Goal: Task Accomplishment & Management: Manage account settings

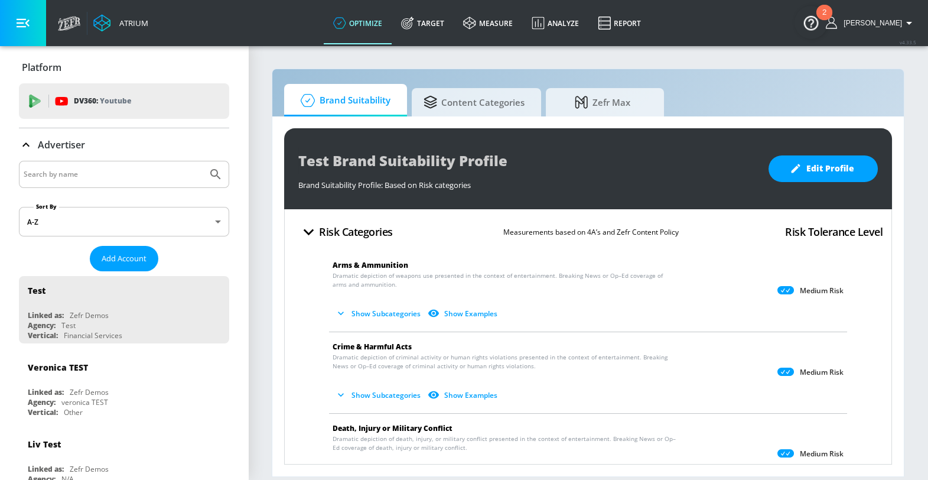
click at [80, 177] on input "Search by name" at bounding box center [113, 174] width 179 height 15
click at [203, 161] on button "Submit Search" at bounding box center [216, 174] width 26 height 26
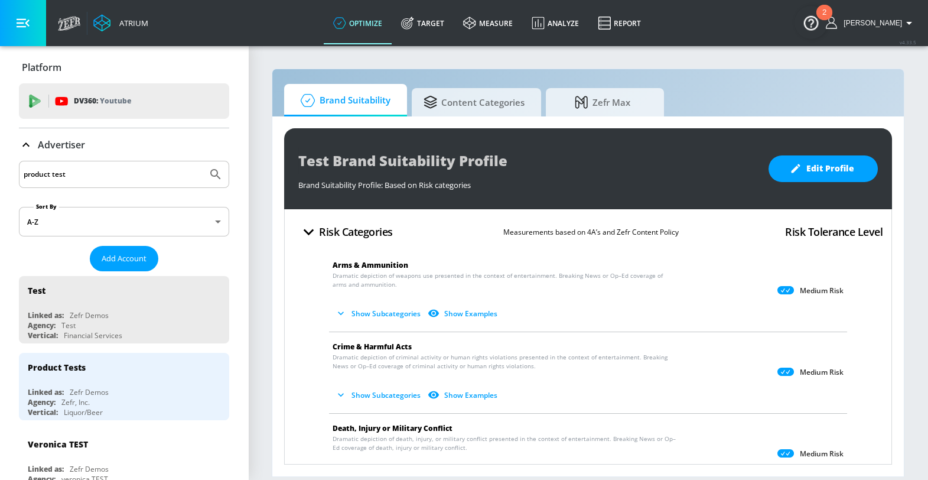
click at [76, 172] on input "product test" at bounding box center [113, 174] width 179 height 15
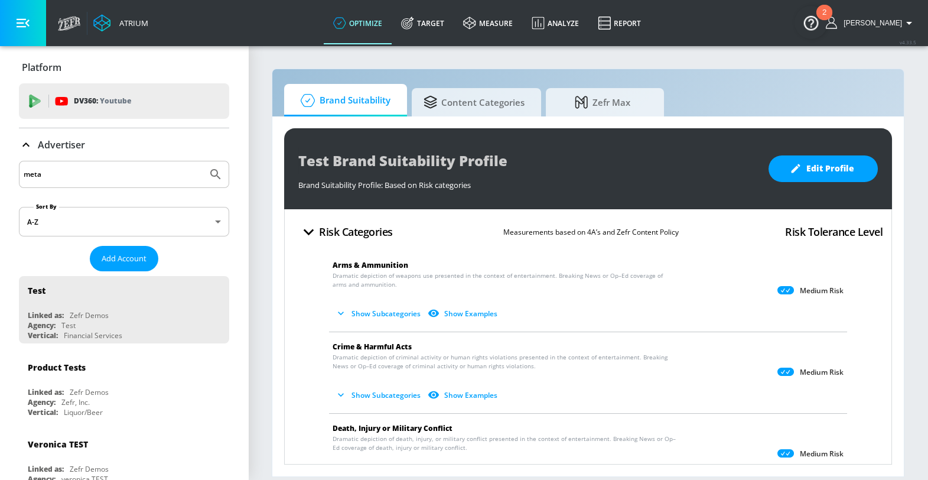
click at [203, 161] on button "Submit Search" at bounding box center [216, 174] width 26 height 26
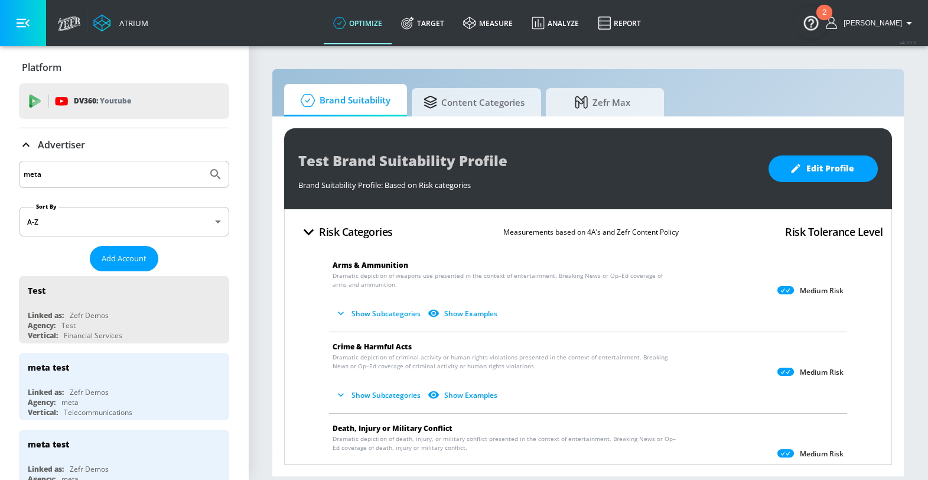
click at [187, 177] on input "meta" at bounding box center [113, 174] width 179 height 15
click at [100, 173] on input "meta" at bounding box center [113, 174] width 179 height 15
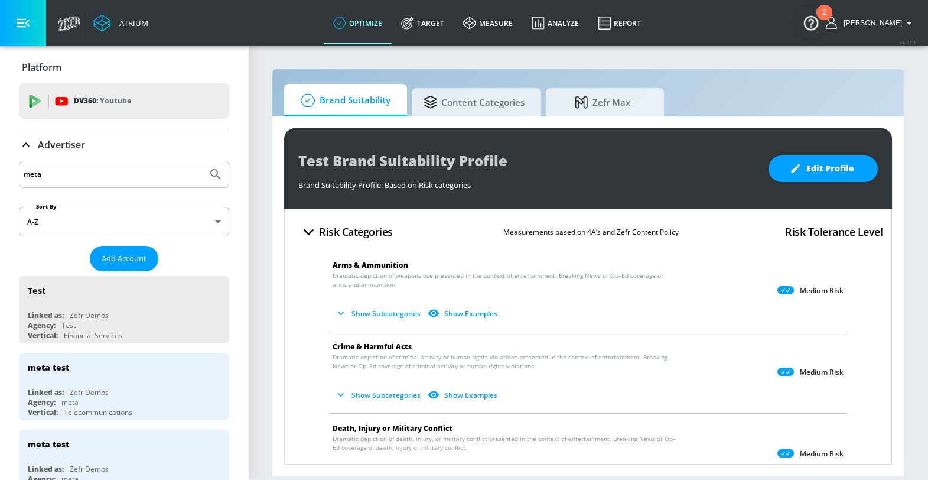
click at [100, 173] on input "meta" at bounding box center [113, 174] width 179 height 15
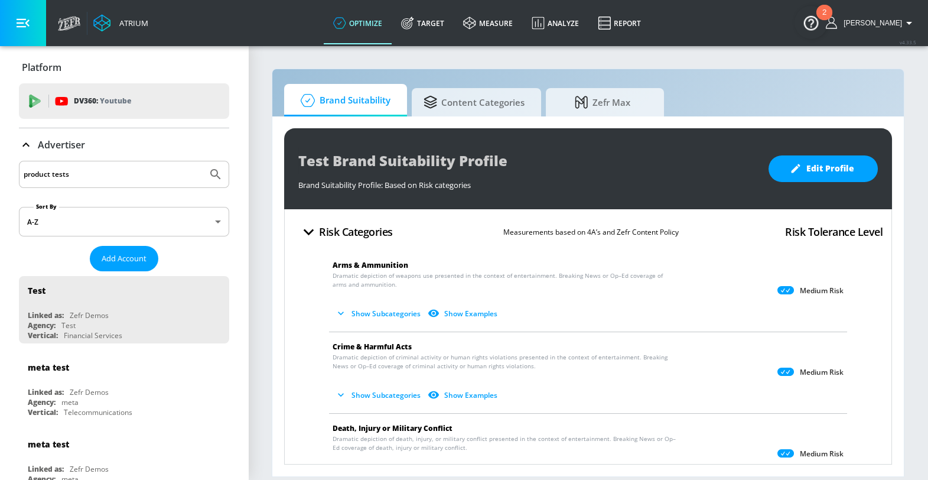
type input "product tests"
click at [203, 161] on button "Submit Search" at bounding box center [216, 174] width 26 height 26
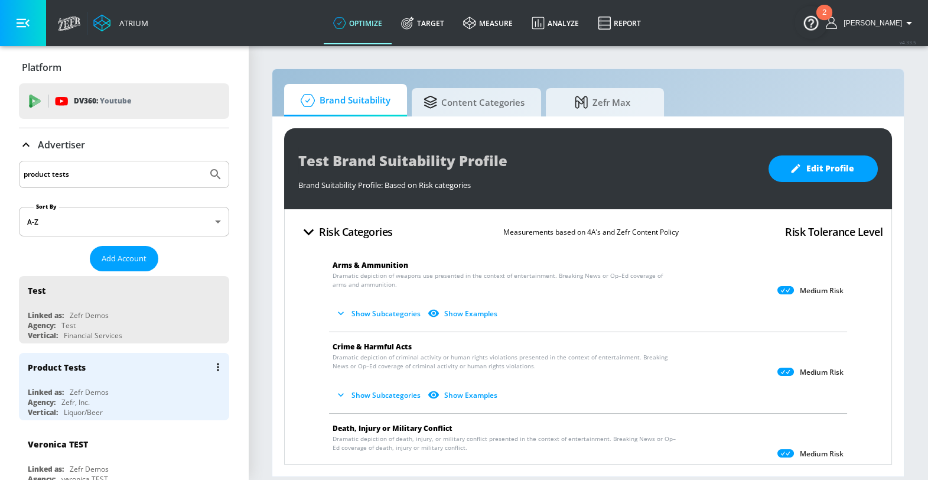
click at [177, 388] on div "Linked as: Zefr Demos" at bounding box center [127, 392] width 199 height 10
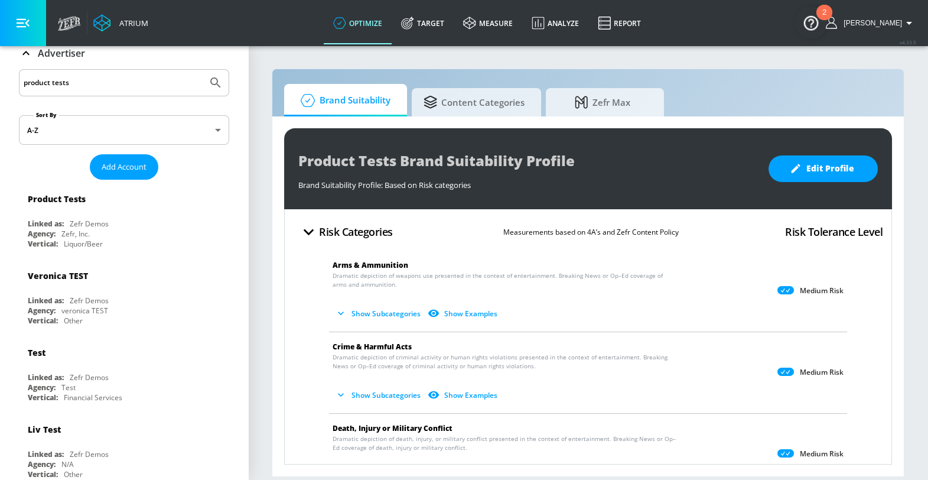
scroll to position [97, 0]
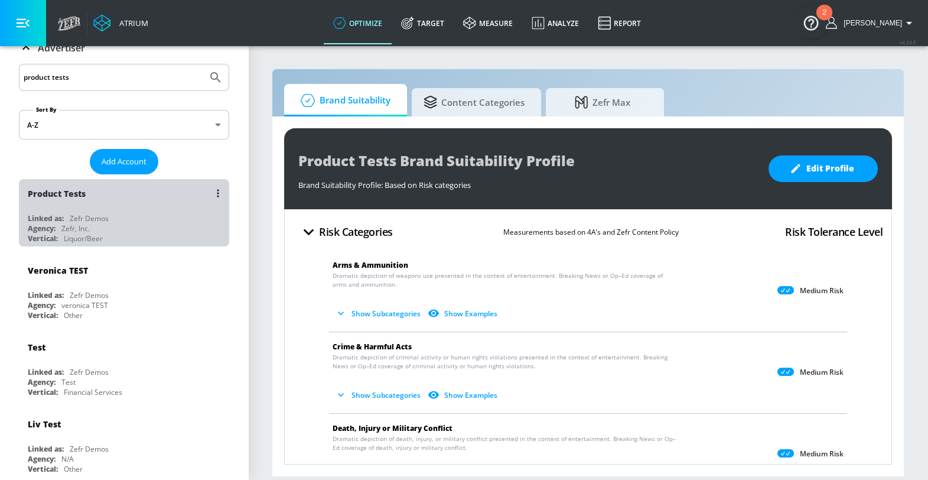
click at [153, 217] on div "Linked as: Zefr Demos" at bounding box center [127, 218] width 199 height 10
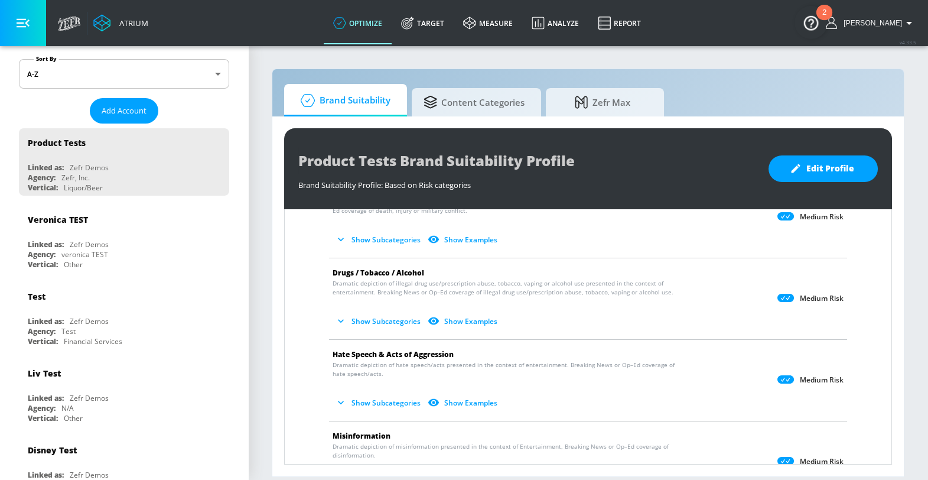
scroll to position [213, 0]
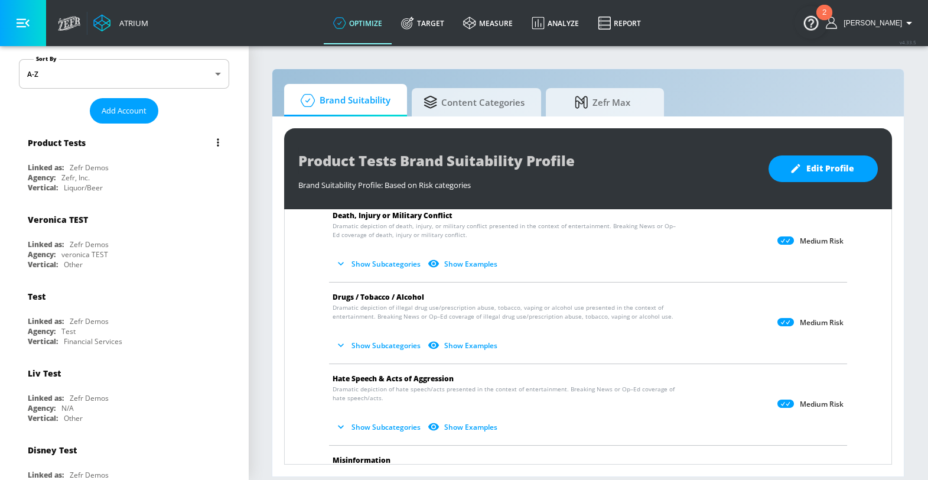
click at [219, 143] on icon "list of Advertiser" at bounding box center [218, 142] width 2 height 8
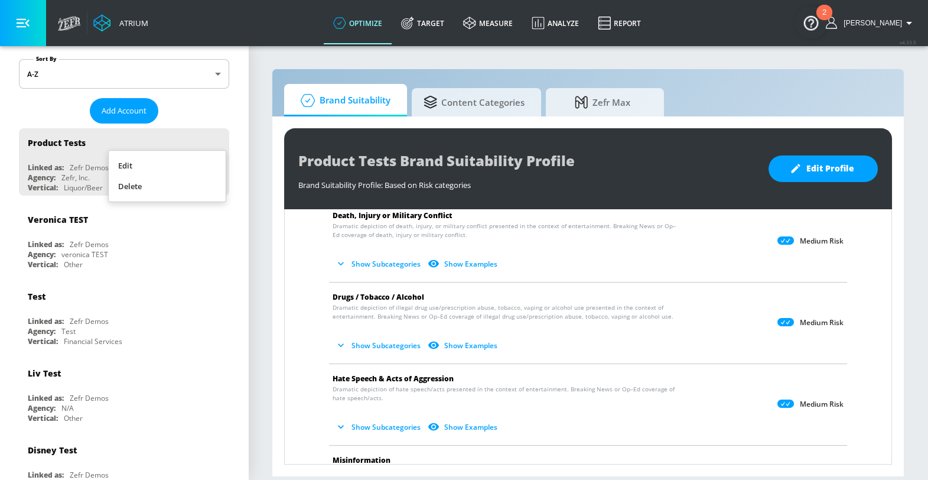
click at [203, 158] on li "Edit" at bounding box center [167, 165] width 117 height 21
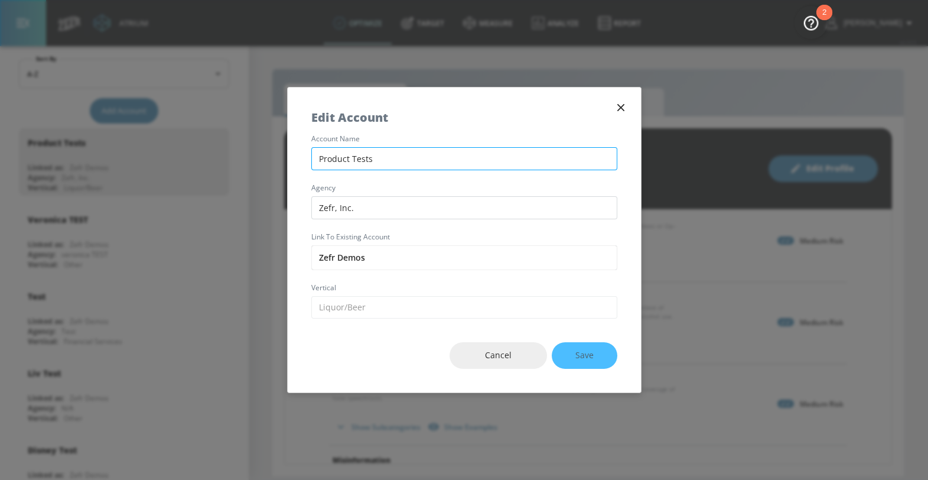
click at [340, 164] on input "Product Tests" at bounding box center [464, 158] width 306 height 23
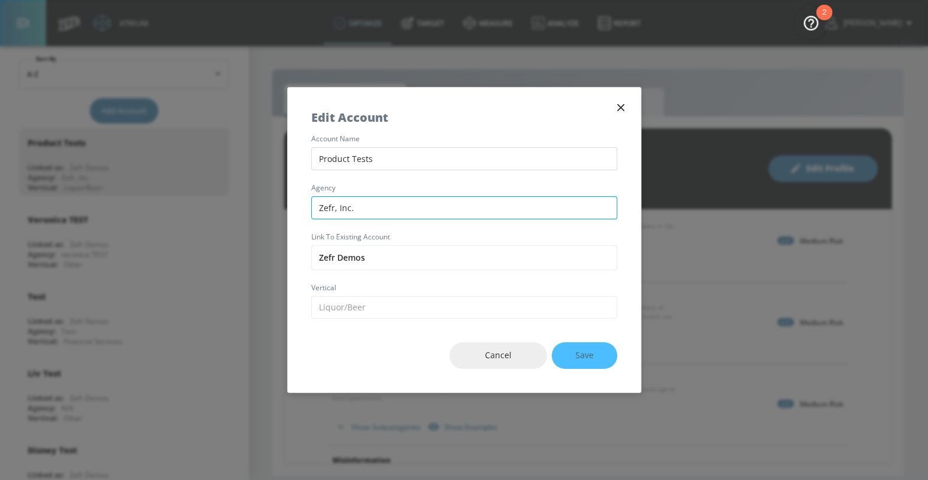
click at [343, 198] on input "Zefr, Inc." at bounding box center [464, 207] width 306 height 23
click at [464, 346] on button "Cancel" at bounding box center [498, 355] width 97 height 27
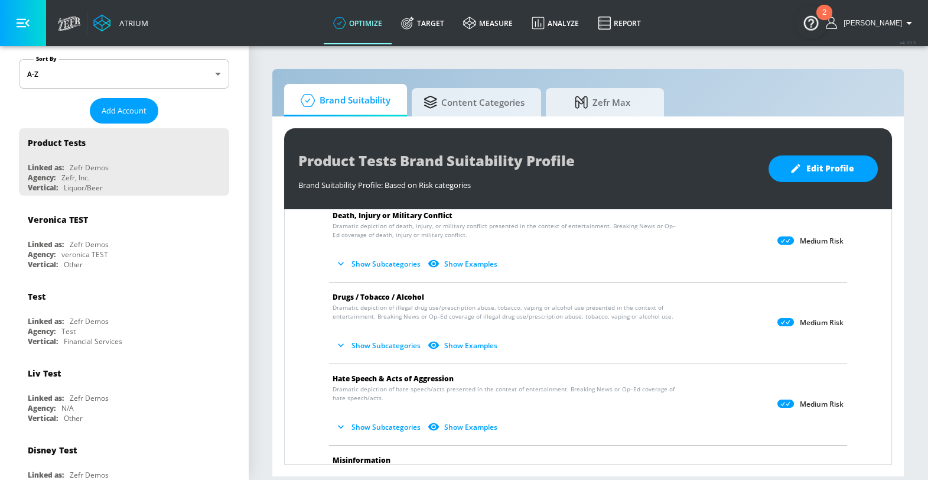
click at [144, 71] on body "Atrium optimize Target measure Analyze Report optimize Target measure Analyze R…" at bounding box center [464, 240] width 928 height 480
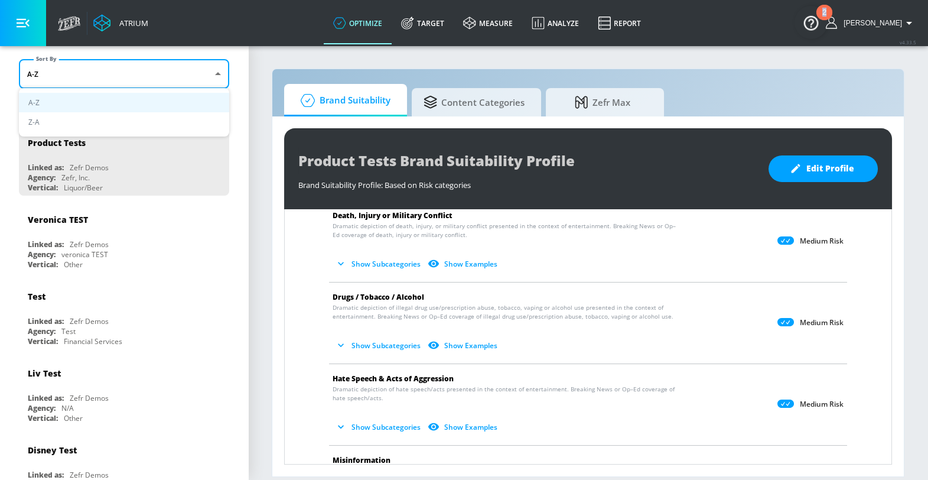
click at [144, 71] on div at bounding box center [464, 240] width 928 height 480
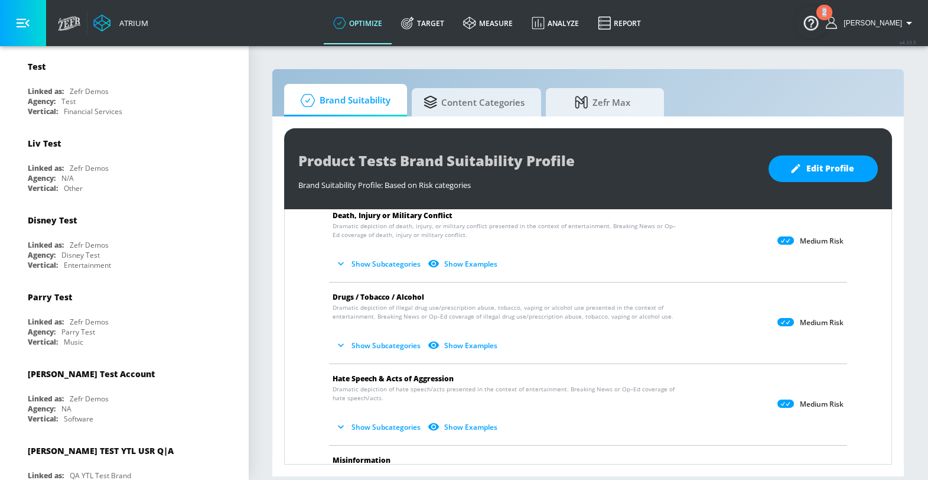
scroll to position [0, 0]
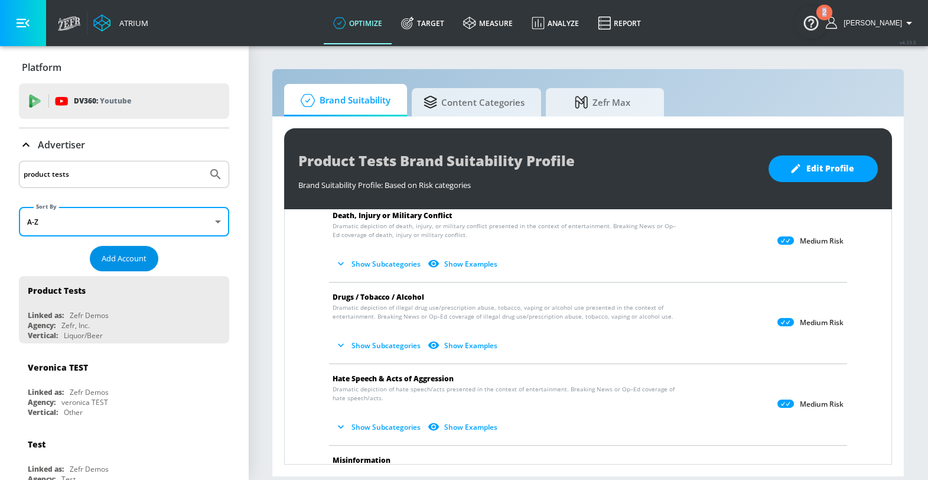
click at [132, 255] on span "Add Account" at bounding box center [124, 259] width 45 height 14
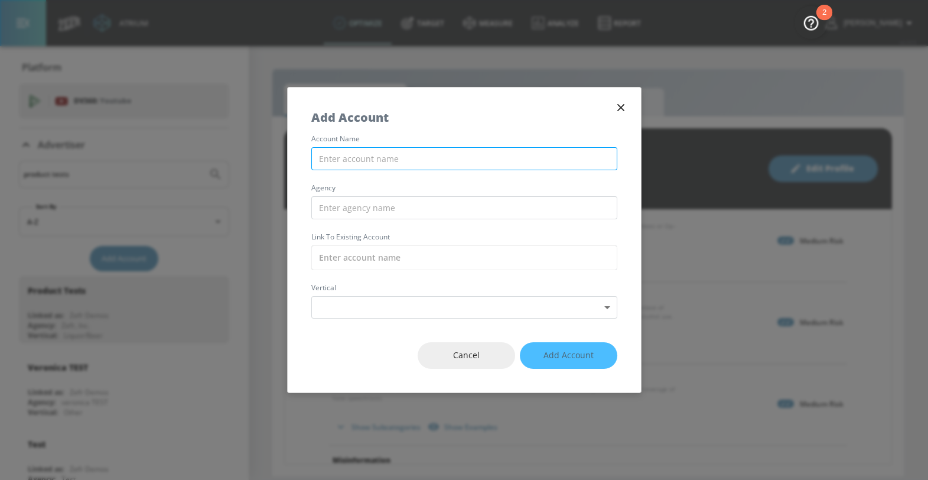
click at [343, 161] on input "text" at bounding box center [464, 158] width 306 height 23
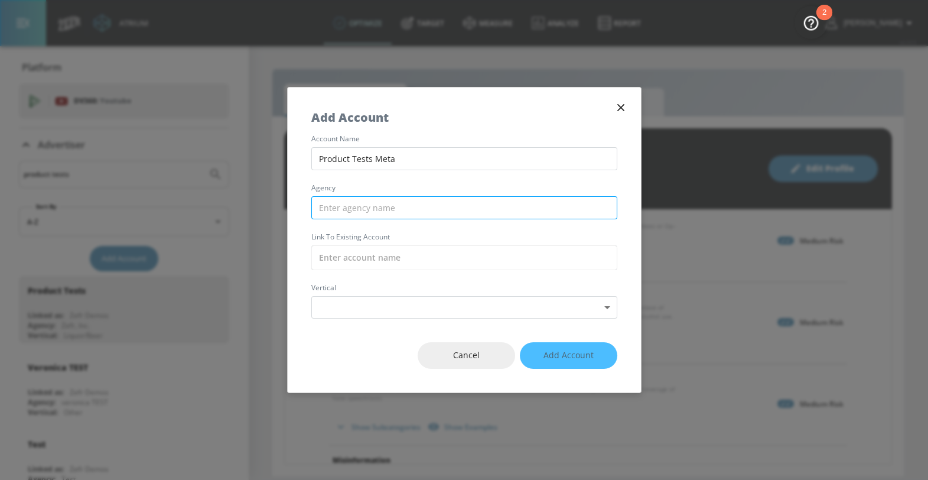
type input "Product Tests Meta"
click at [345, 209] on input "text" at bounding box center [464, 207] width 306 height 23
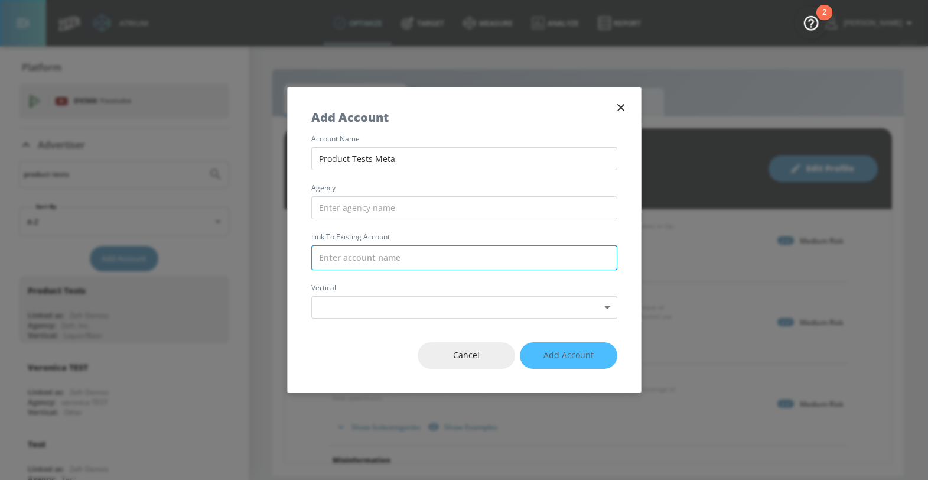
click at [346, 259] on input "text" at bounding box center [464, 257] width 306 height 25
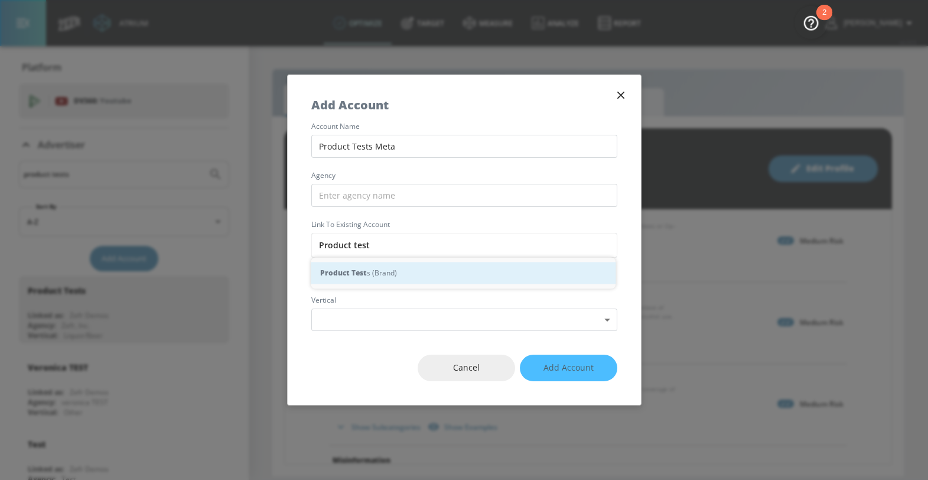
click at [352, 277] on strong "Product Test" at bounding box center [343, 272] width 47 height 12
type input "Product Tests (Brand)"
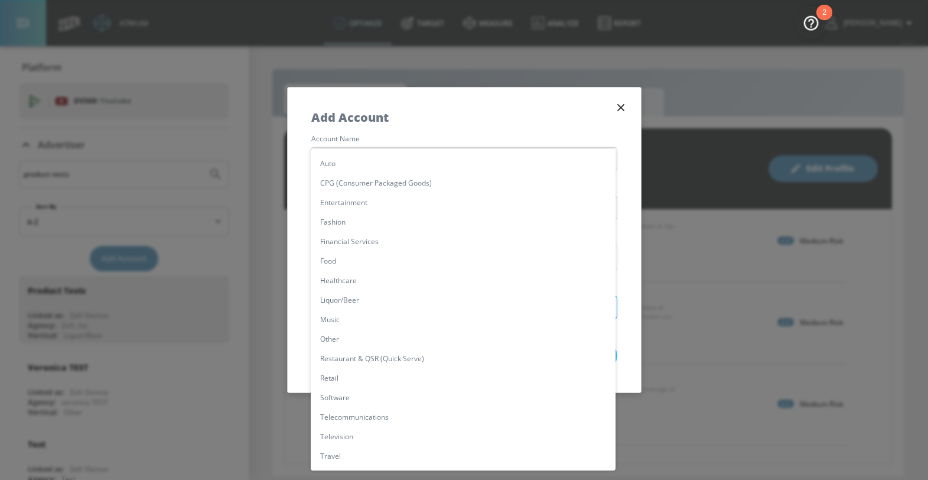
click at [354, 304] on body "Atrium optimize Target measure Analyze Report optimize Target measure Analyze R…" at bounding box center [464, 240] width 928 height 480
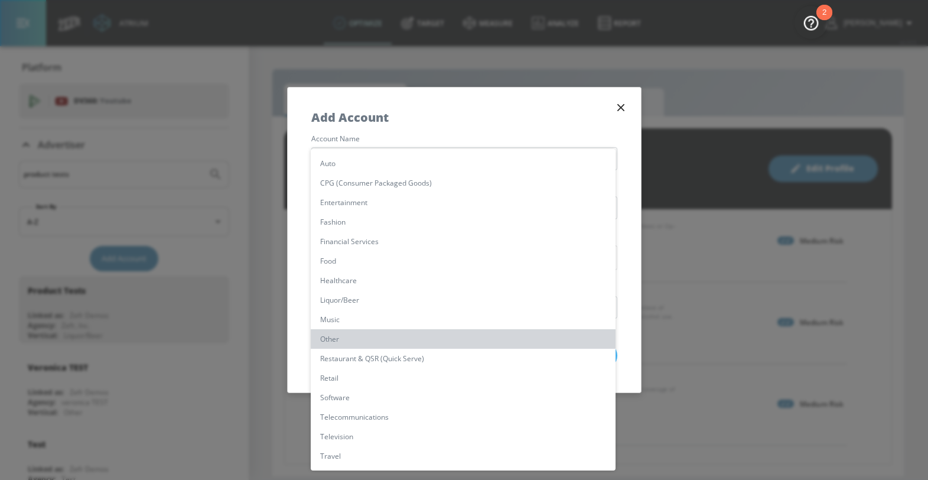
click at [353, 346] on li "Other" at bounding box center [463, 338] width 305 height 19
type input "[object Object]"
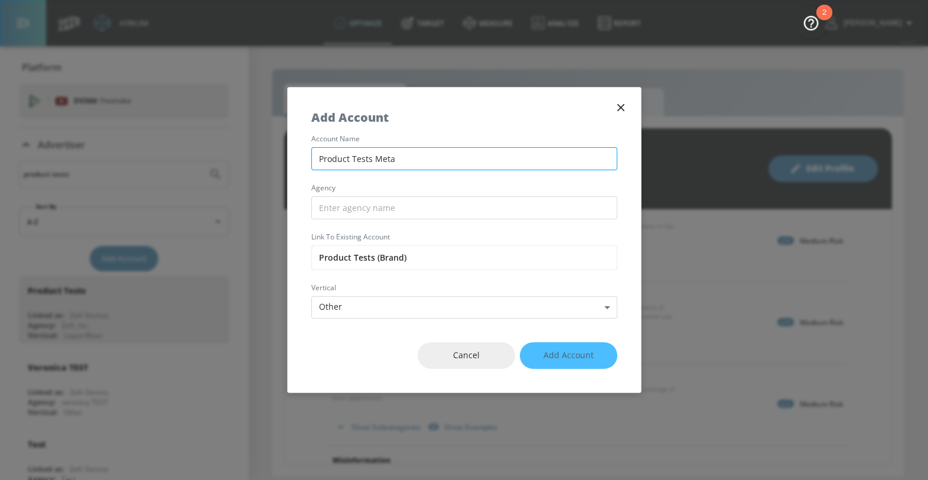
click at [409, 160] on input "Product Tests Meta" at bounding box center [464, 158] width 306 height 23
click at [374, 158] on input "Product Tests Meta" at bounding box center [464, 158] width 306 height 23
type input "Product Tests - Meta"
click at [568, 353] on div "Cancel Add Account" at bounding box center [464, 355] width 353 height 74
click at [539, 294] on div "account name Product Tests - Meta agency Link to Existing Account Product Tests…" at bounding box center [464, 226] width 353 height 183
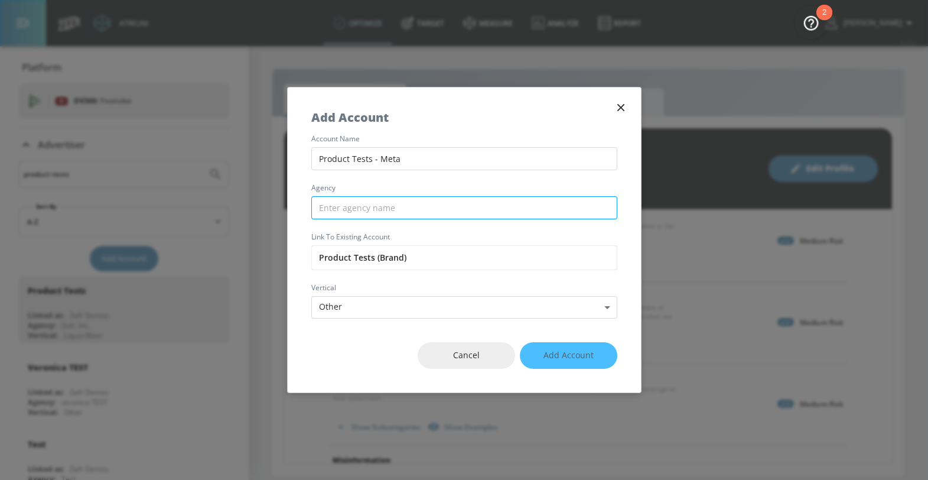
click at [490, 213] on input "text" at bounding box center [464, 207] width 306 height 23
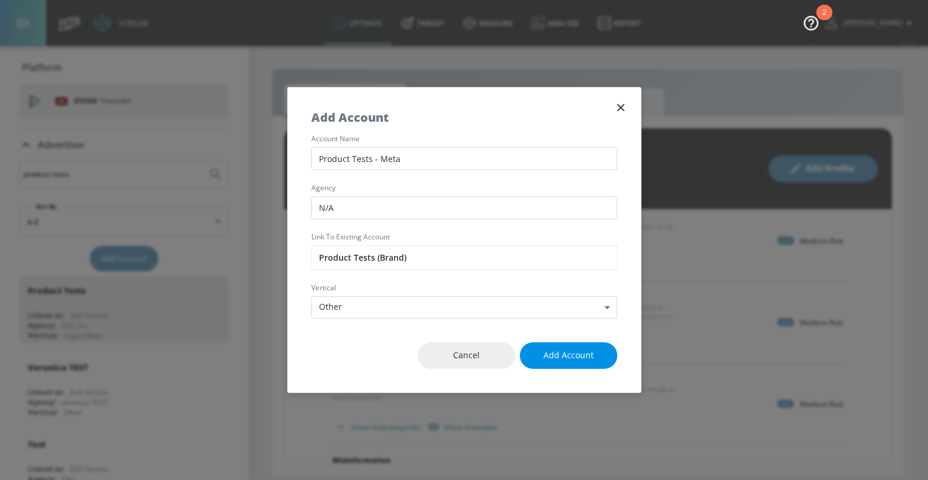
type input "N/A"
click at [588, 355] on span "Add Account" at bounding box center [569, 355] width 50 height 15
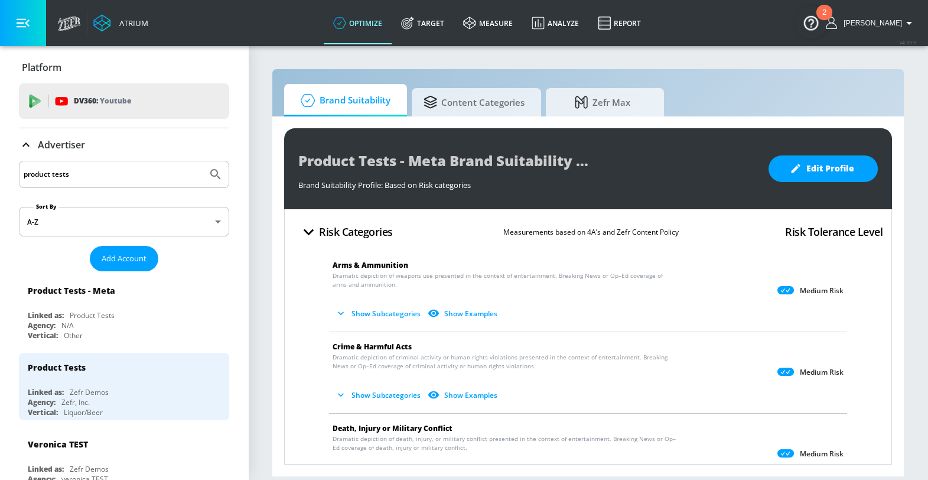
scroll to position [30, 0]
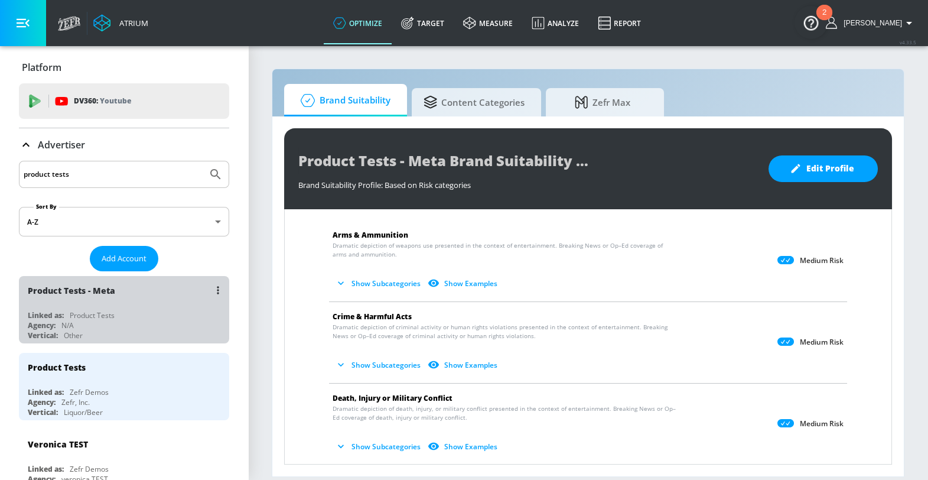
click at [145, 308] on div "Product Tests - Meta Linked as: Product Tests Agency: N/A Vertical: Other" at bounding box center [124, 309] width 210 height 67
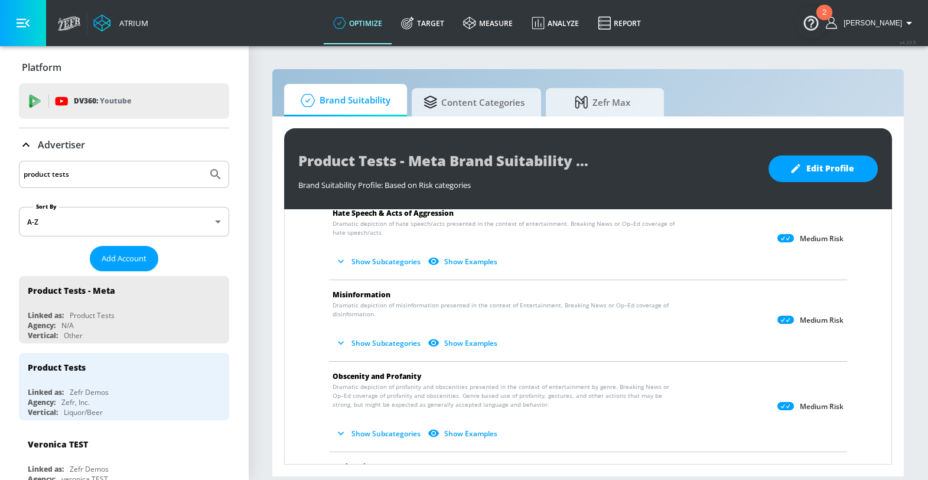
scroll to position [396, 0]
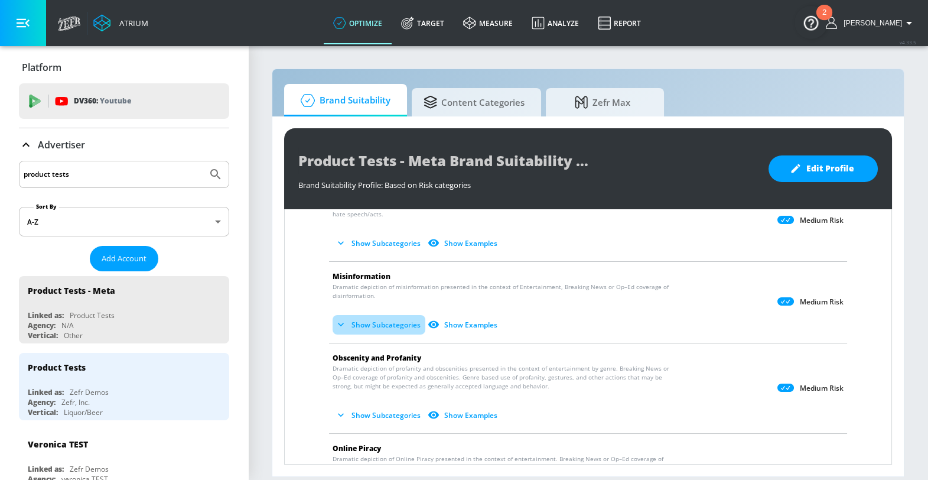
click at [396, 326] on button "Show Subcategories" at bounding box center [379, 324] width 93 height 19
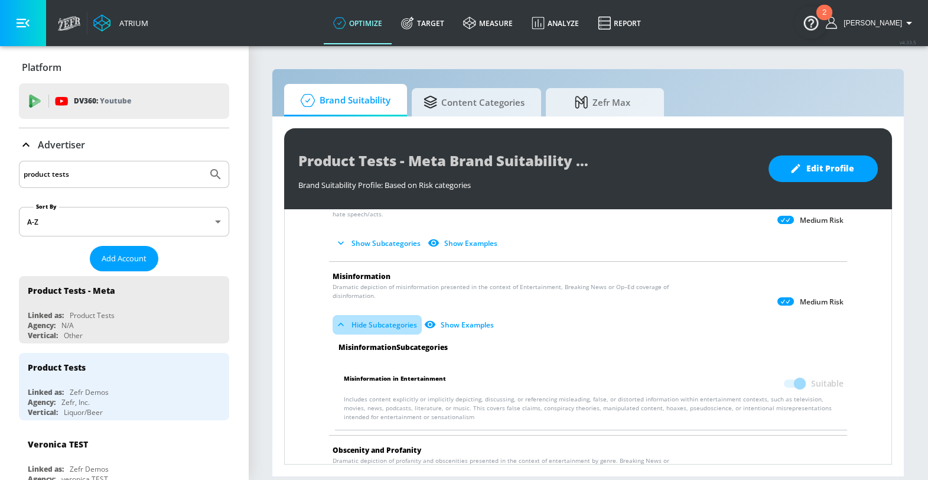
click at [396, 326] on button "Hide Subcategories" at bounding box center [377, 324] width 89 height 19
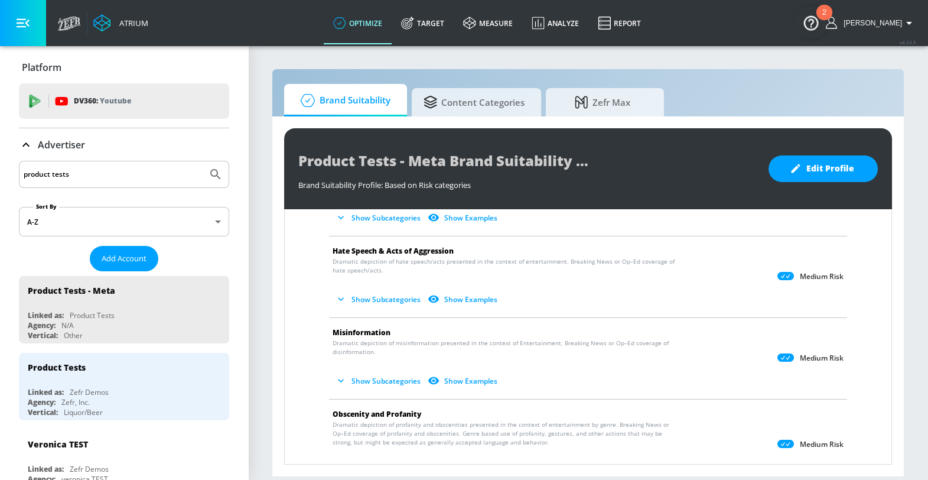
scroll to position [336, 0]
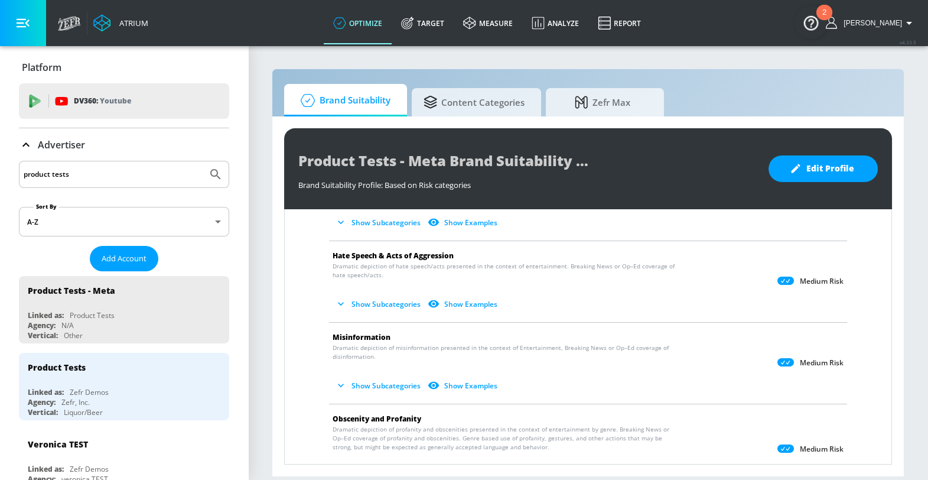
click at [398, 306] on button "Show Subcategories" at bounding box center [379, 303] width 93 height 19
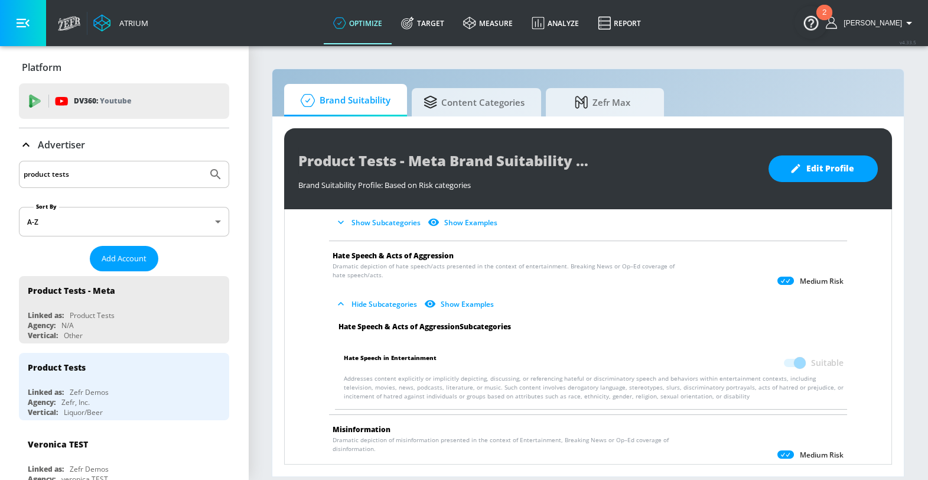
click at [398, 306] on button "Hide Subcategories" at bounding box center [377, 303] width 89 height 19
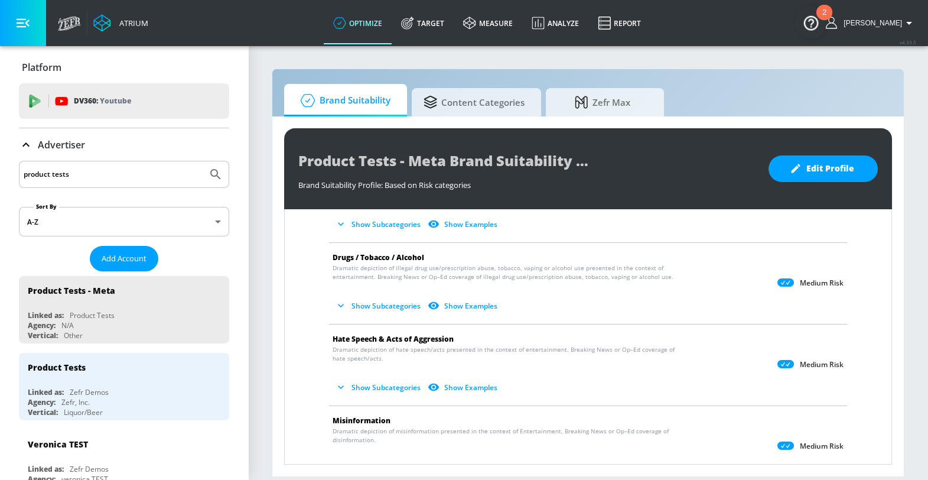
scroll to position [245, 0]
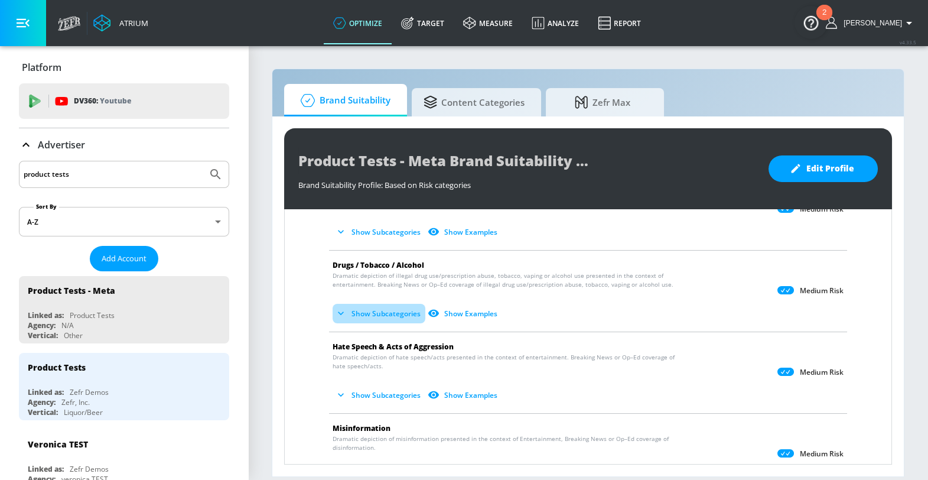
click at [398, 306] on button "Show Subcategories" at bounding box center [379, 313] width 93 height 19
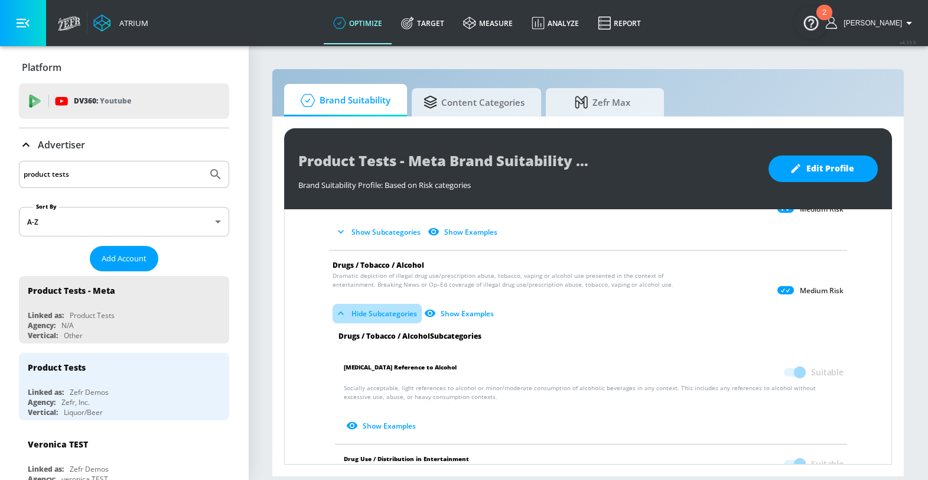
click at [398, 306] on button "Hide Subcategories" at bounding box center [377, 313] width 89 height 19
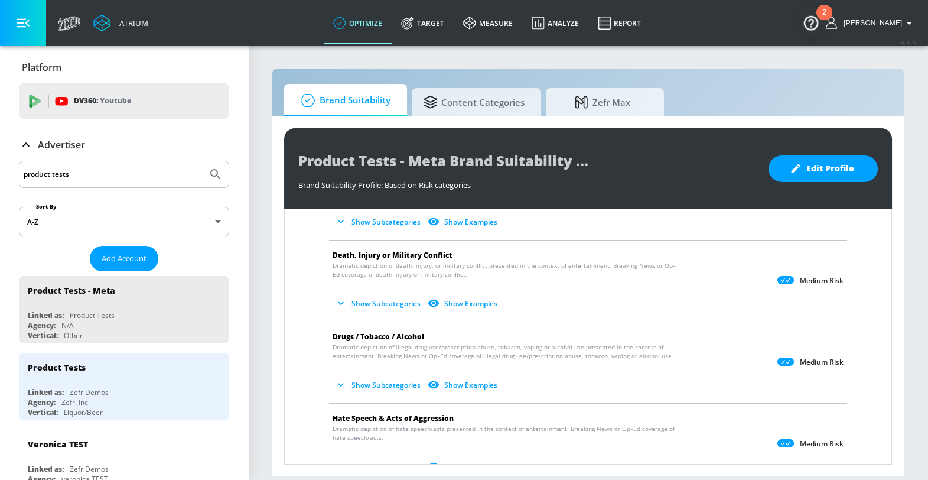
scroll to position [165, 0]
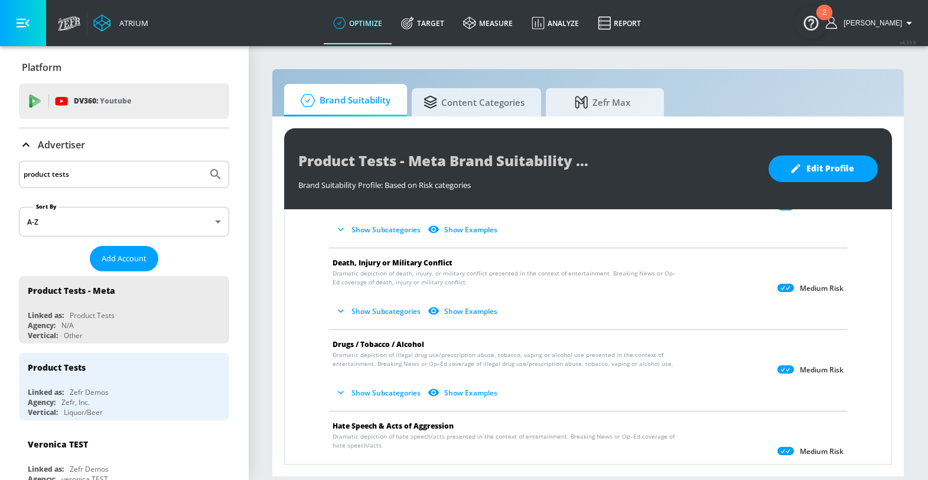
click at [398, 306] on button "Show Subcategories" at bounding box center [379, 310] width 93 height 19
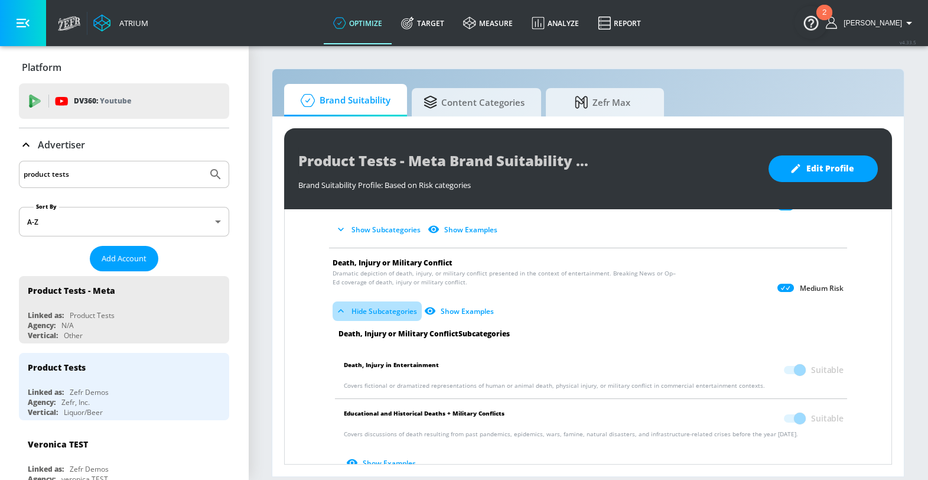
click at [398, 306] on button "Hide Subcategories" at bounding box center [377, 310] width 89 height 19
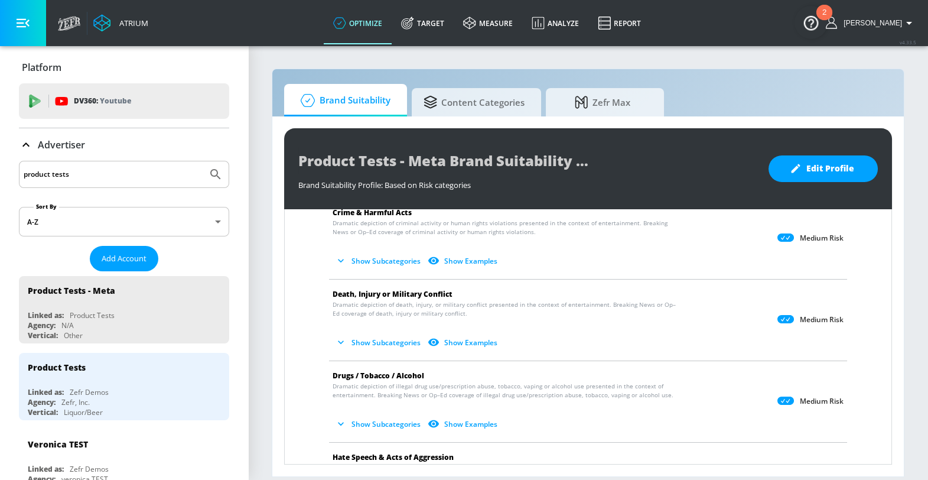
scroll to position [119, 0]
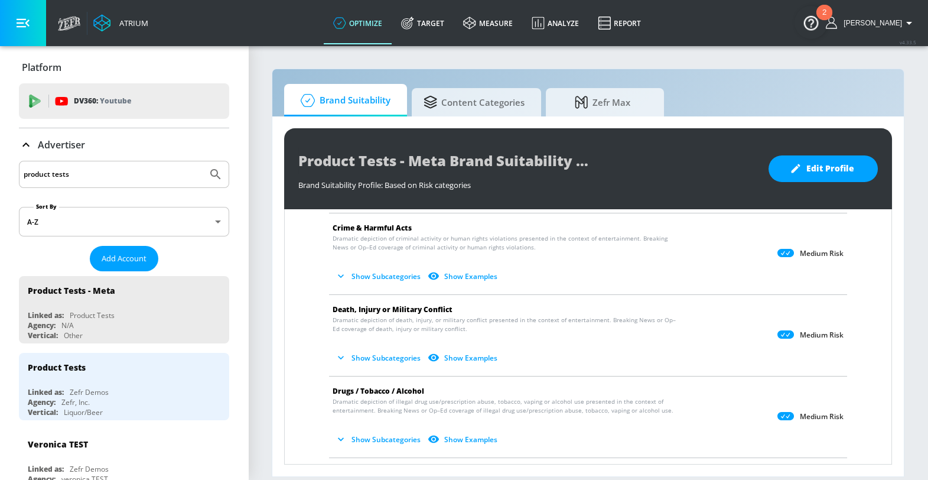
click at [396, 282] on button "Show Subcategories" at bounding box center [379, 275] width 93 height 19
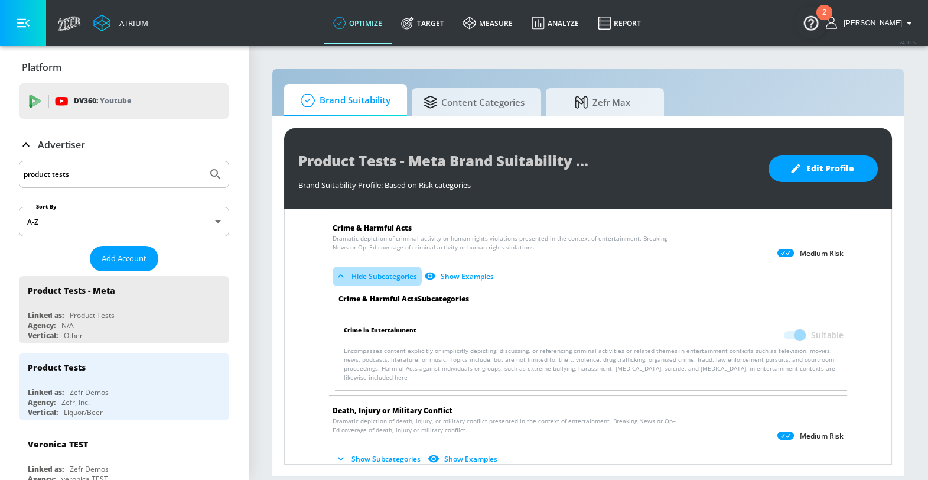
click at [396, 281] on button "Hide Subcategories" at bounding box center [377, 275] width 89 height 19
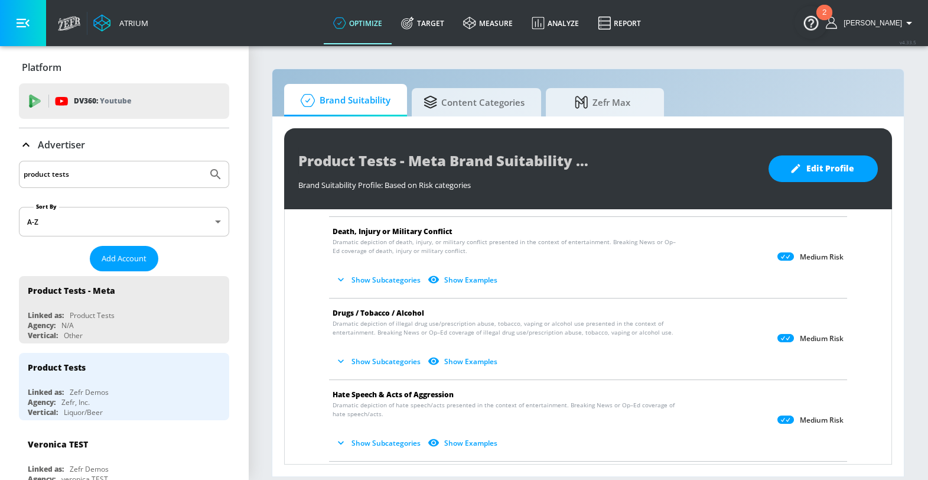
scroll to position [0, 0]
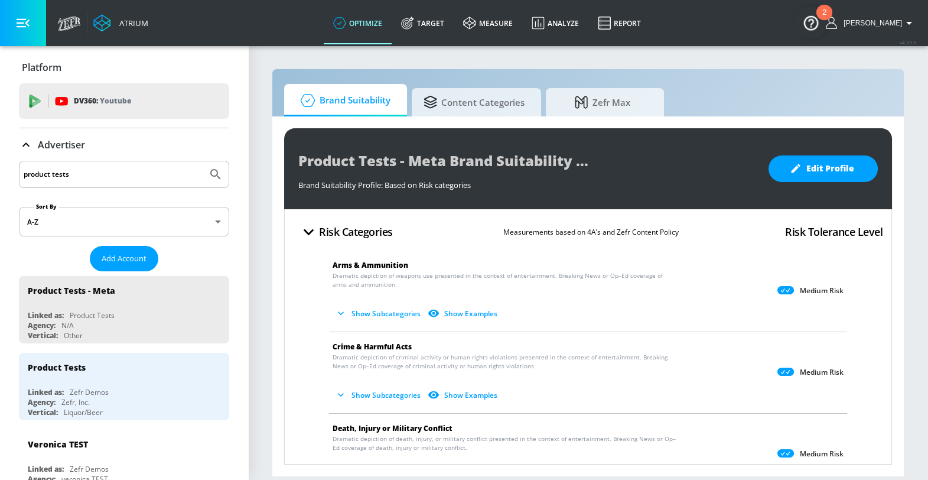
click at [810, 28] on img "Open Resource Center, 2 new notifications" at bounding box center [811, 22] width 33 height 33
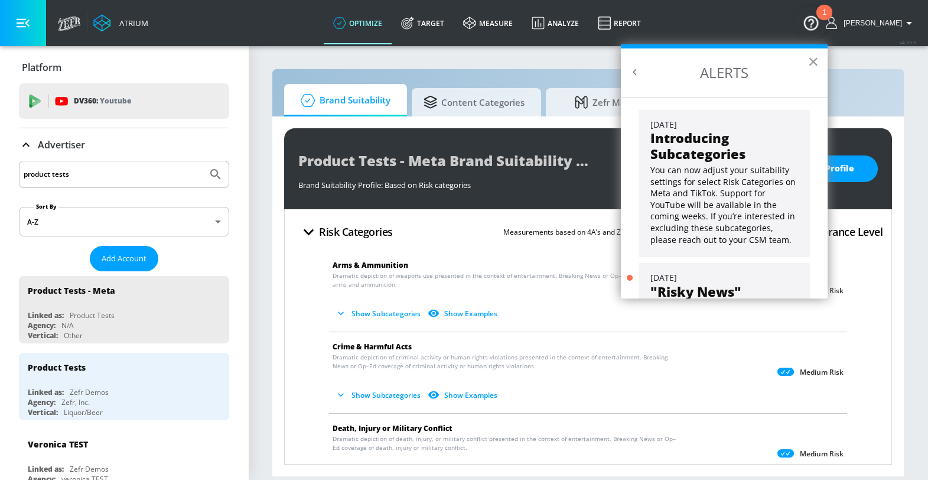
click at [818, 64] on button "×" at bounding box center [813, 61] width 11 height 19
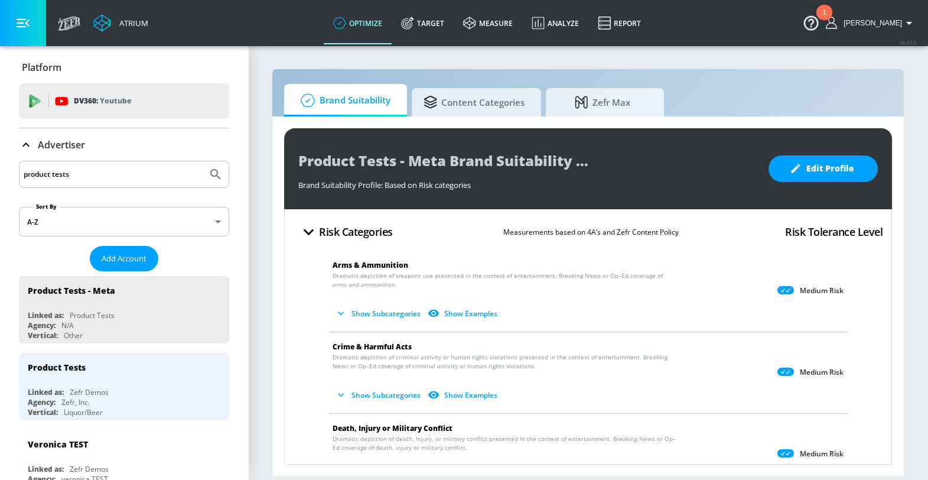
click at [811, 28] on img "Open Resource Center, 1 new notification" at bounding box center [811, 22] width 33 height 33
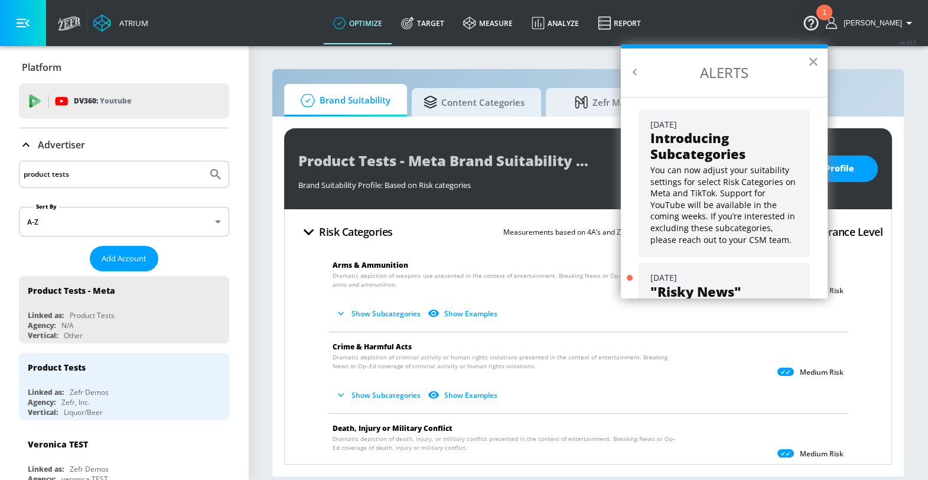
click at [813, 67] on button "×" at bounding box center [813, 61] width 11 height 19
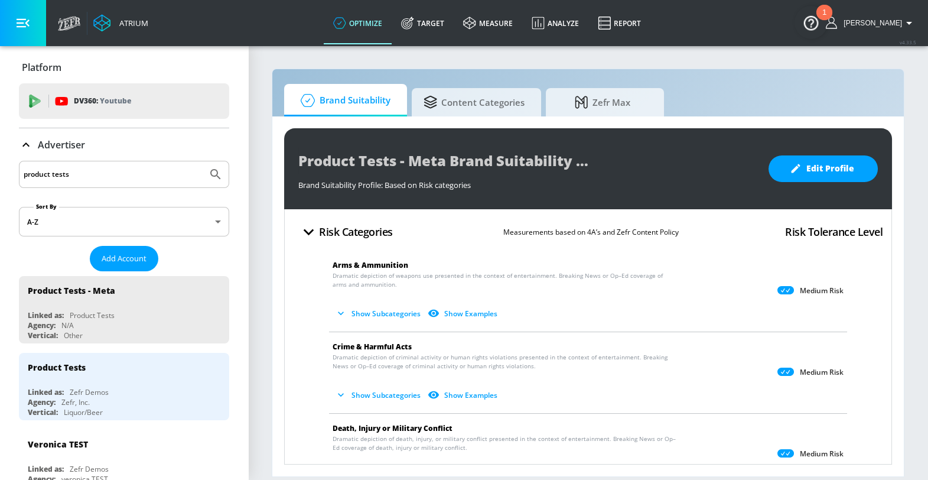
click at [622, 163] on div "Product Tests - Meta Brand Suitability Profile" at bounding box center [527, 160] width 459 height 27
click at [361, 315] on button "Show Subcategories" at bounding box center [379, 313] width 93 height 19
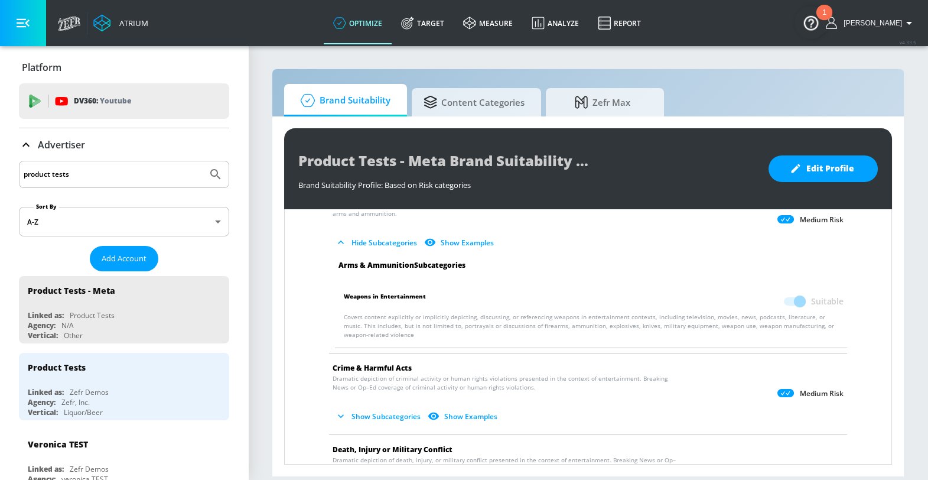
scroll to position [50, 0]
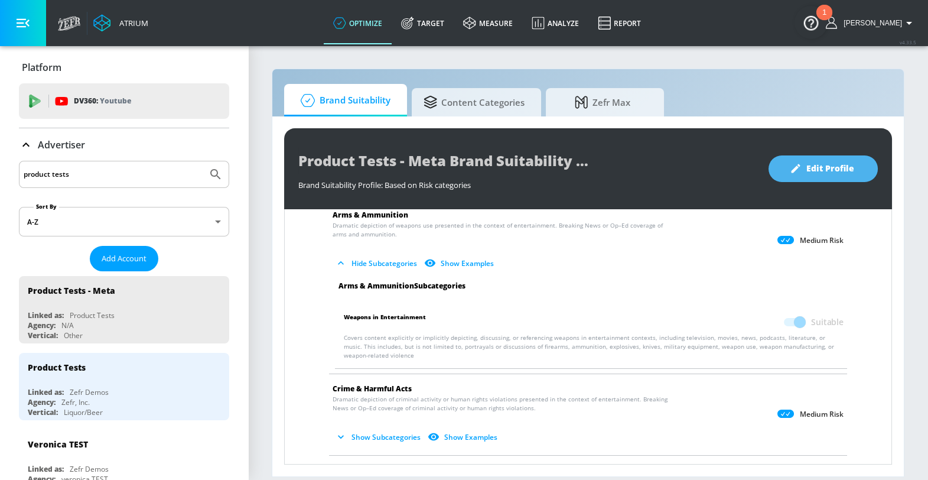
click at [794, 173] on icon "button" at bounding box center [796, 168] width 12 height 12
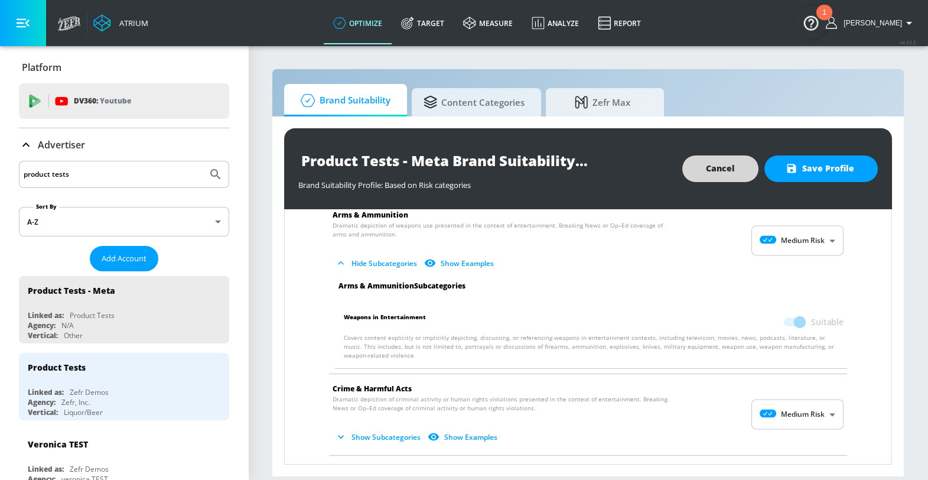
click at [798, 240] on body "Atrium optimize Target measure Analyze Report optimize Target measure Analyze R…" at bounding box center [464, 240] width 928 height 480
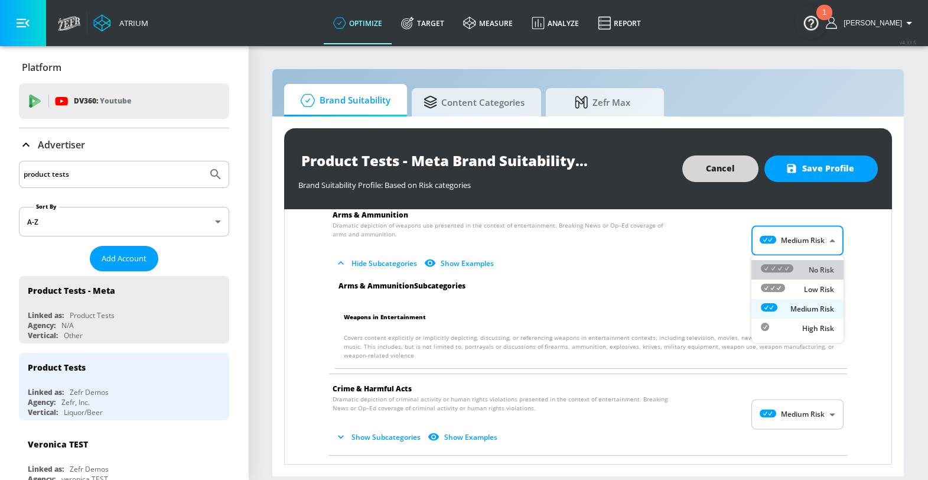
click at [797, 273] on div "No Risk" at bounding box center [797, 270] width 73 height 12
type input "MINIMAL"
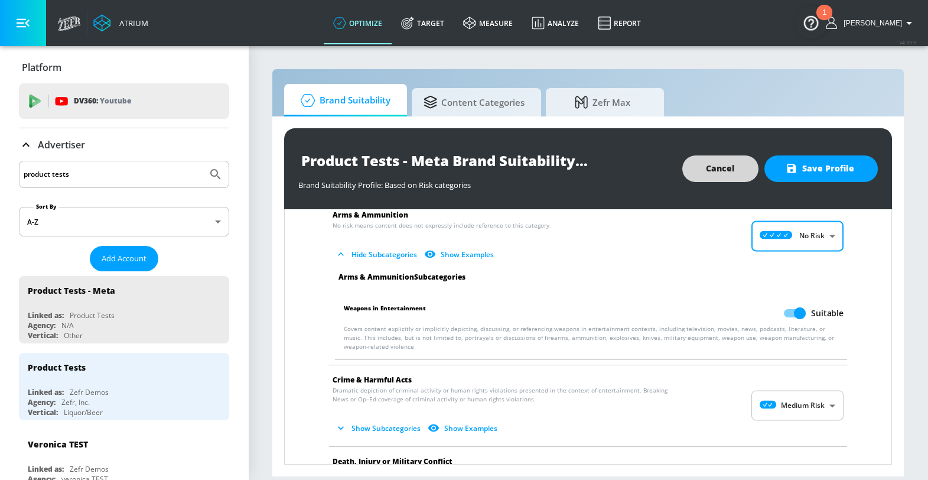
click at [801, 316] on input "Suitable" at bounding box center [799, 313] width 67 height 22
click at [792, 313] on input "Unsuitable" at bounding box center [777, 313] width 67 height 22
checkbox input "true"
click at [723, 174] on span "Cancel" at bounding box center [720, 168] width 29 height 15
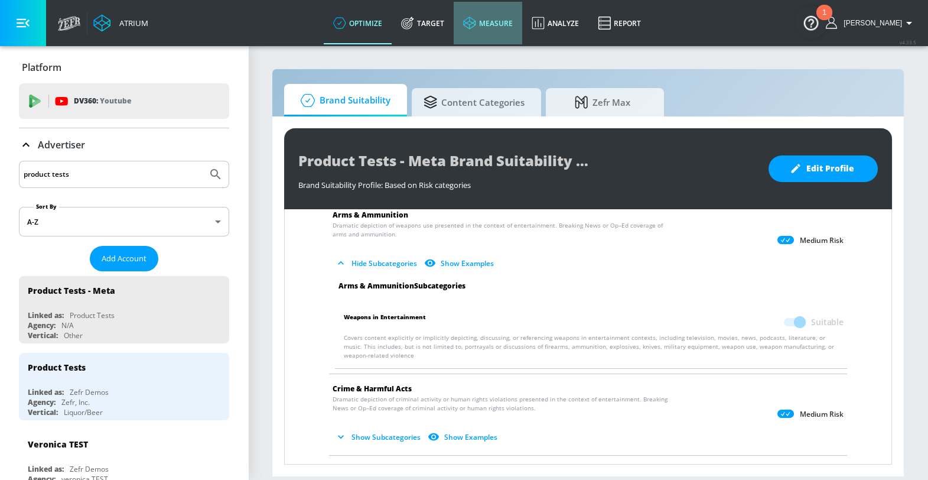
click at [496, 27] on link "measure" at bounding box center [488, 23] width 69 height 43
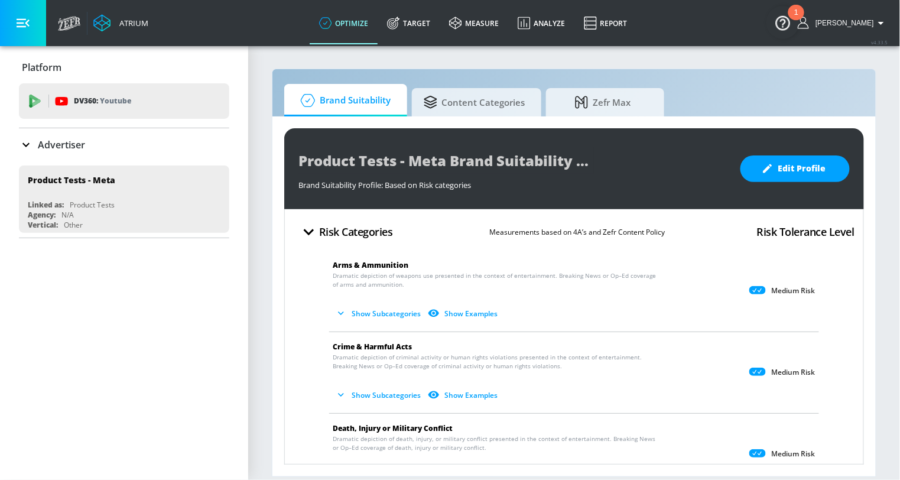
click at [421, 227] on div "Risk Categories Measurements based on 4A’s and Zefr Content Policy Risk Toleran…" at bounding box center [574, 232] width 561 height 28
click at [313, 56] on section "Brand Suitability Content Categories Zefr Max Product Tests - Meta Brand Suitab…" at bounding box center [574, 262] width 652 height 435
click at [410, 315] on button "Show Subcategories" at bounding box center [379, 313] width 93 height 19
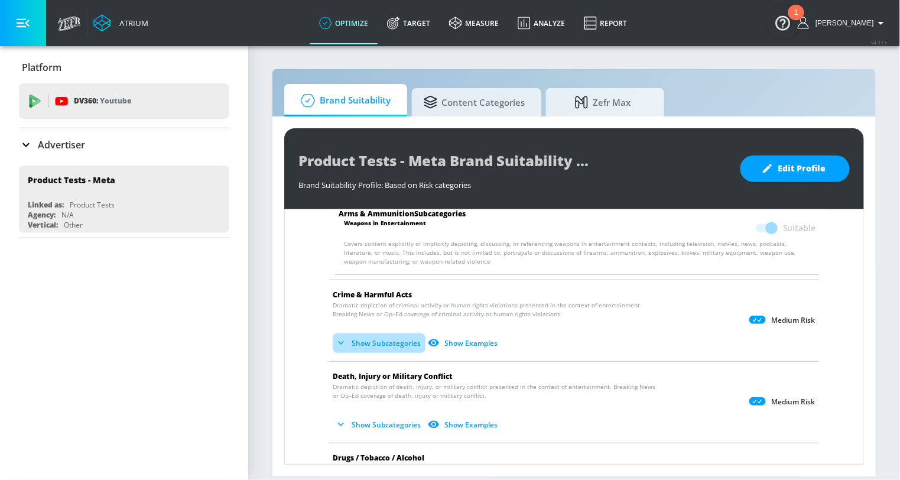
click at [395, 350] on button "Show Subcategories" at bounding box center [379, 342] width 93 height 19
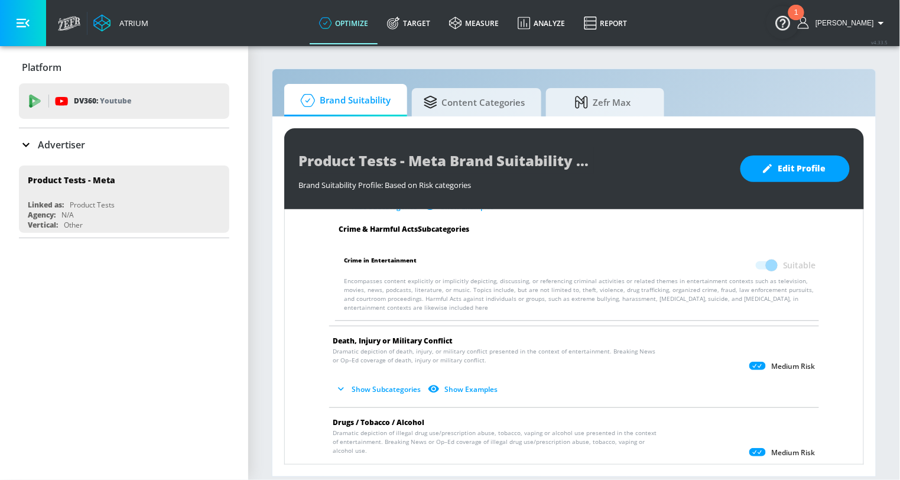
click at [388, 393] on button "Show Subcategories" at bounding box center [379, 388] width 93 height 19
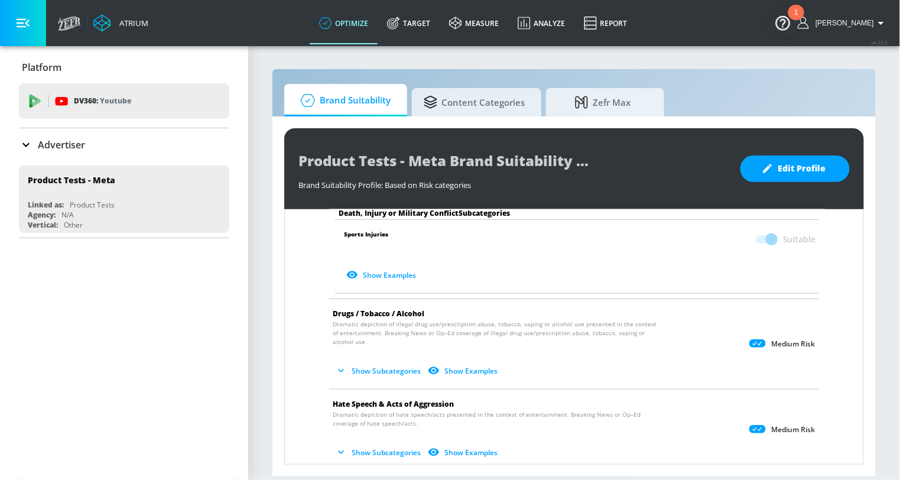
click at [371, 362] on button "Show Subcategories" at bounding box center [379, 370] width 93 height 19
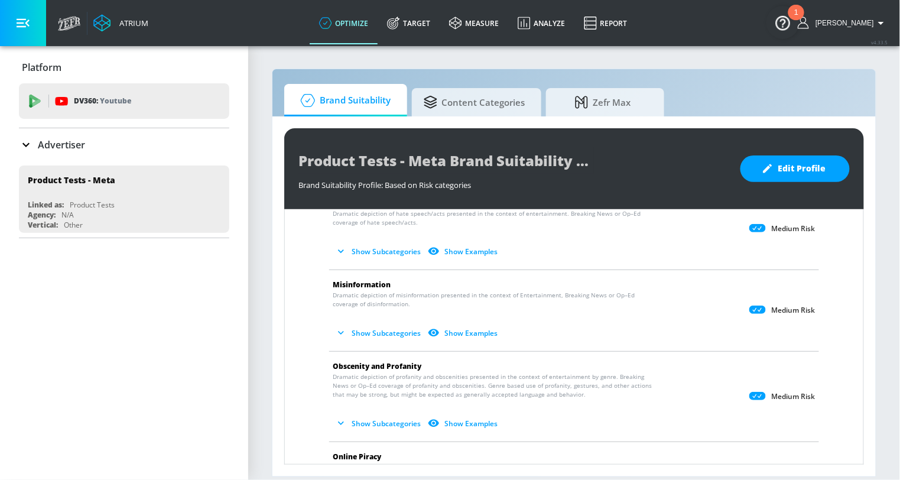
scroll to position [1227, 0]
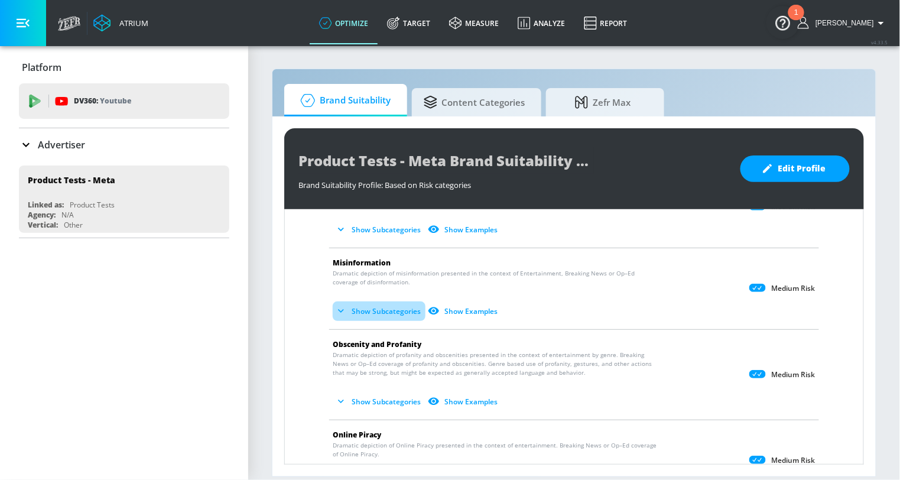
click at [396, 311] on button "Show Subcategories" at bounding box center [379, 310] width 93 height 19
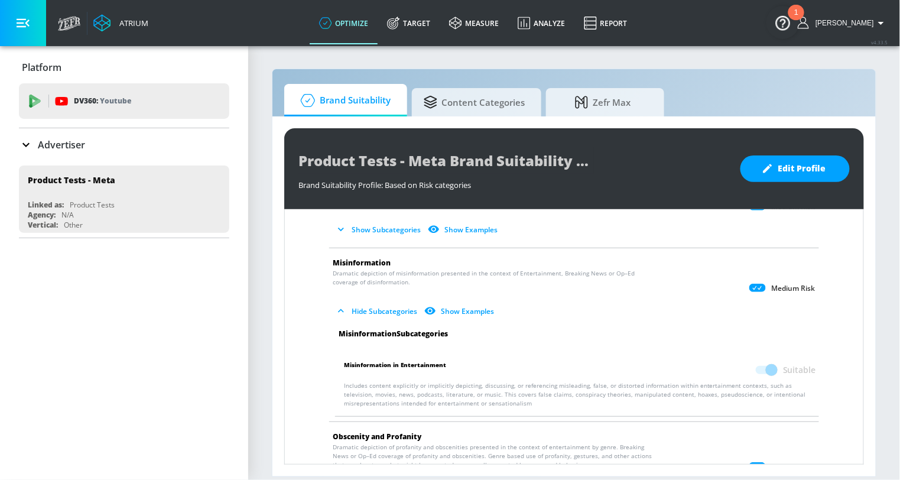
click at [383, 317] on button "Hide Subcategories" at bounding box center [377, 310] width 89 height 19
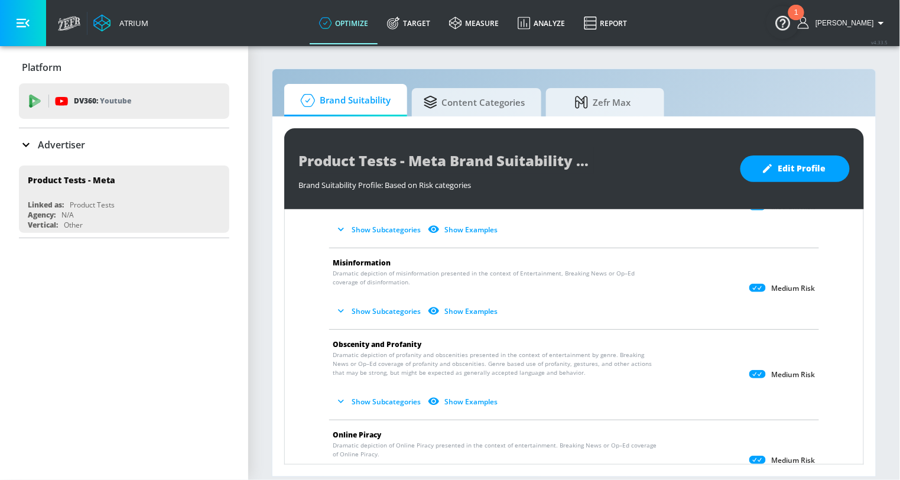
click at [380, 408] on button "Show Subcategories" at bounding box center [379, 401] width 93 height 19
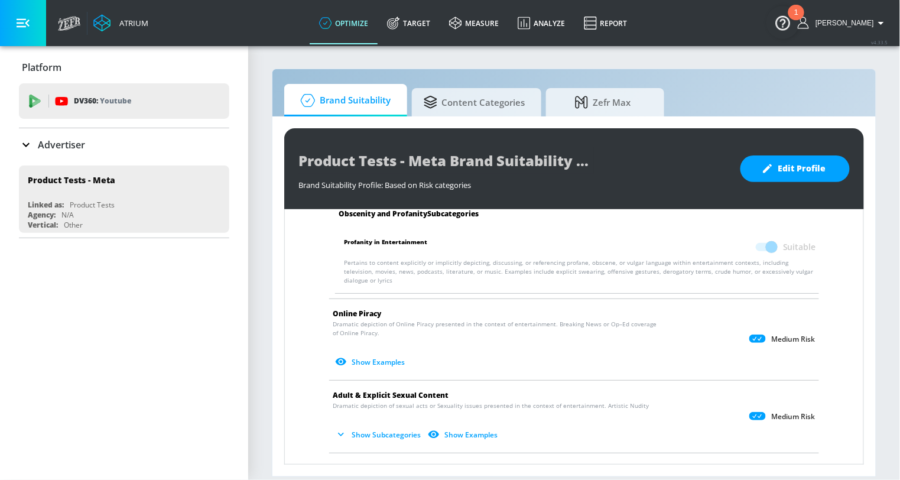
scroll to position [1442, 0]
click at [379, 423] on button "Show Subcategories" at bounding box center [379, 432] width 93 height 19
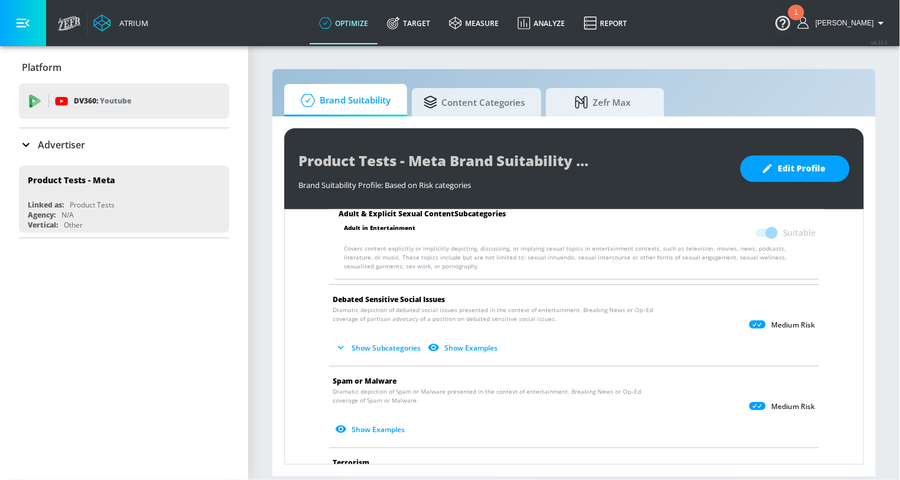
scroll to position [1743, 0]
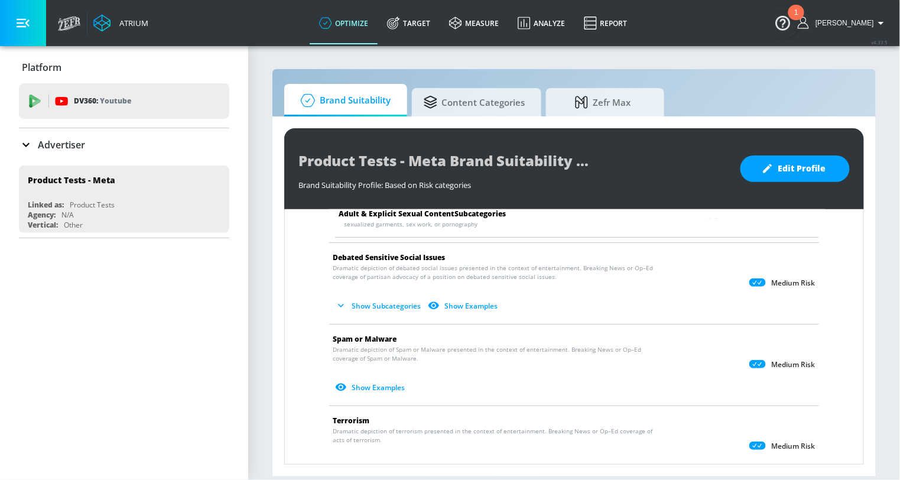
click at [376, 296] on button "Show Subcategories" at bounding box center [379, 305] width 93 height 19
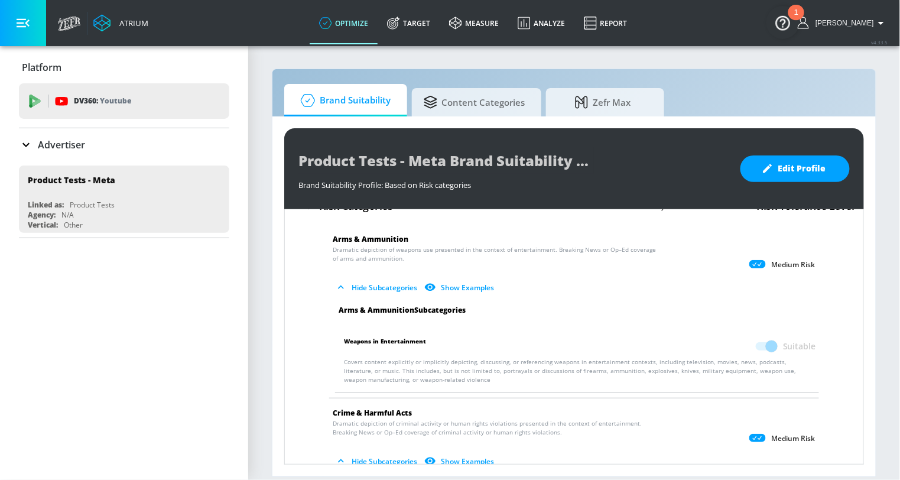
scroll to position [0, 0]
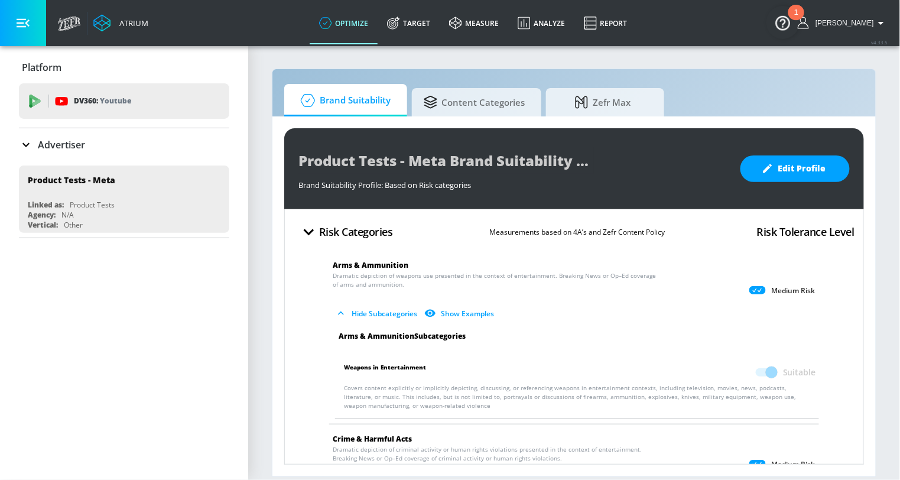
click at [384, 314] on button "Hide Subcategories" at bounding box center [377, 313] width 89 height 19
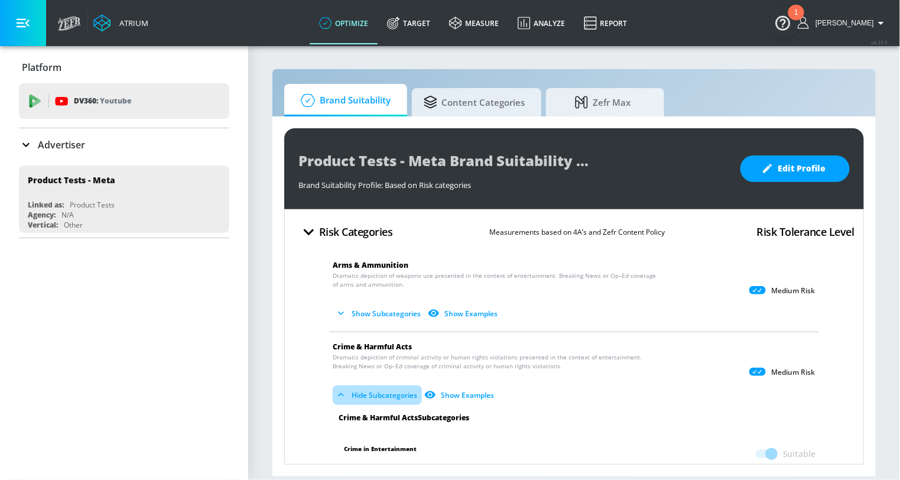
click at [402, 391] on button "Hide Subcategories" at bounding box center [377, 394] width 89 height 19
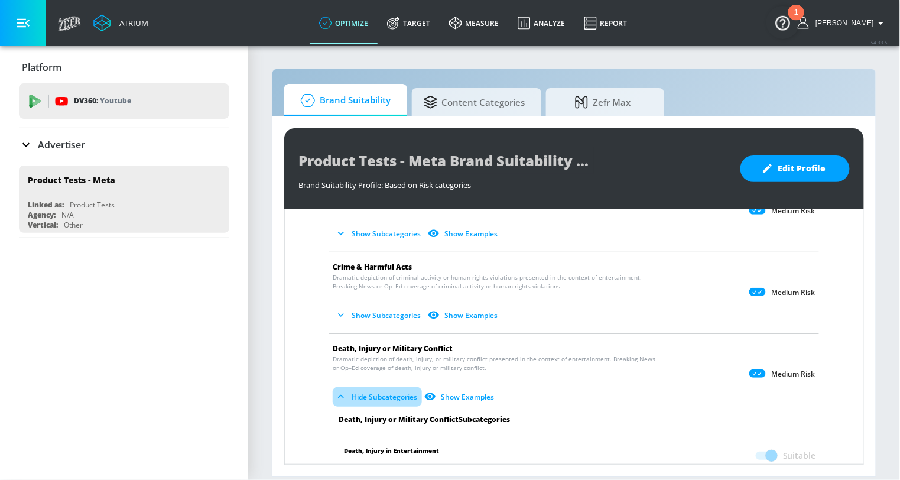
click at [402, 392] on button "Hide Subcategories" at bounding box center [377, 396] width 89 height 19
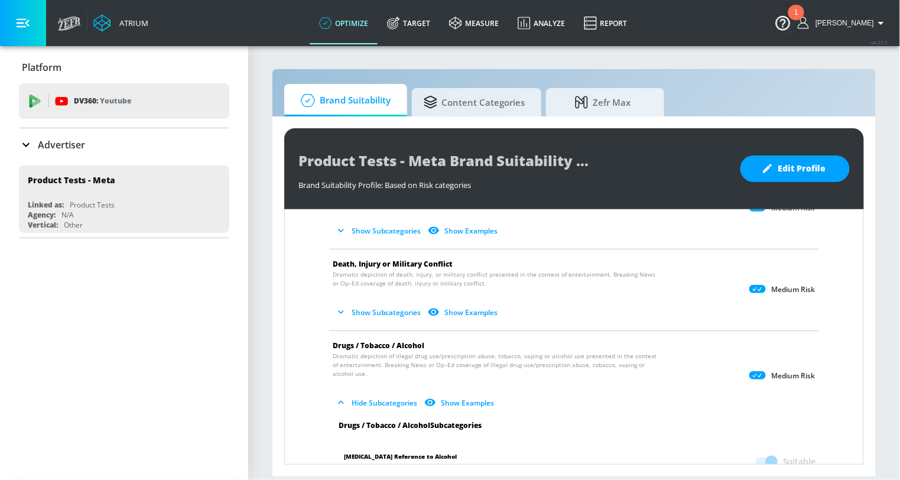
click at [402, 405] on button "Hide Subcategories" at bounding box center [377, 402] width 89 height 19
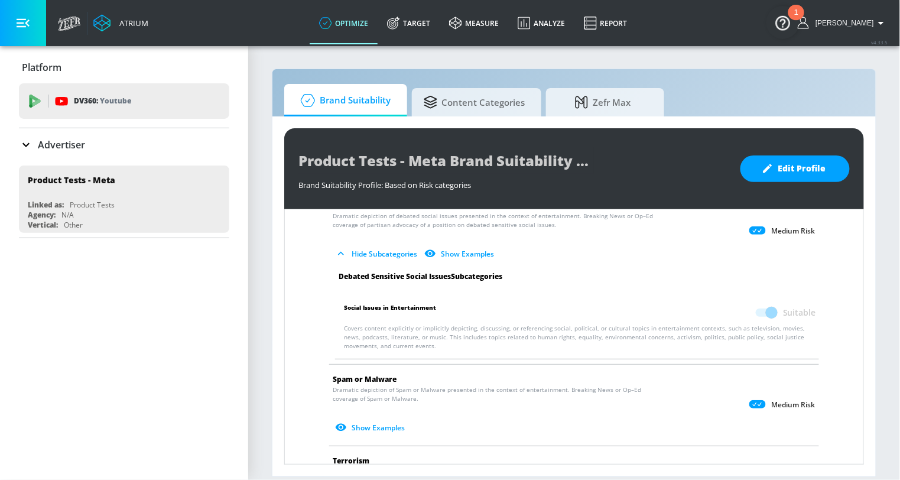
scroll to position [981, 0]
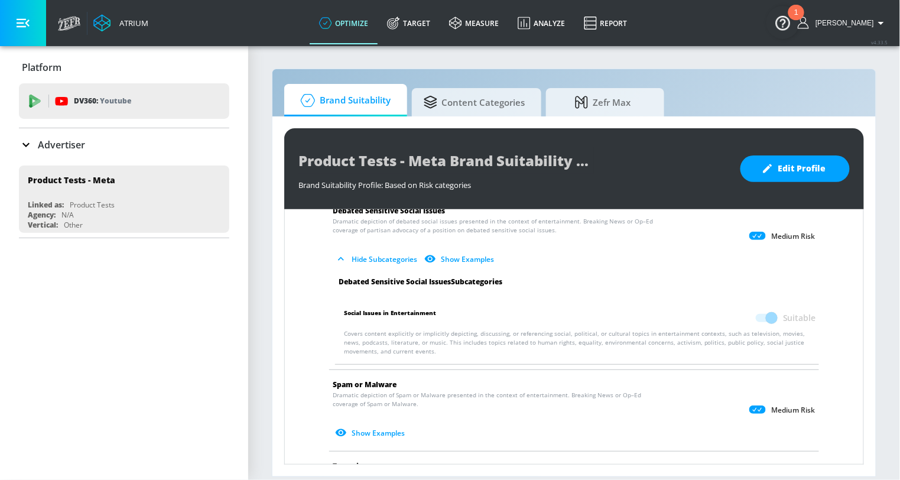
click at [391, 251] on button "Hide Subcategories" at bounding box center [377, 258] width 89 height 19
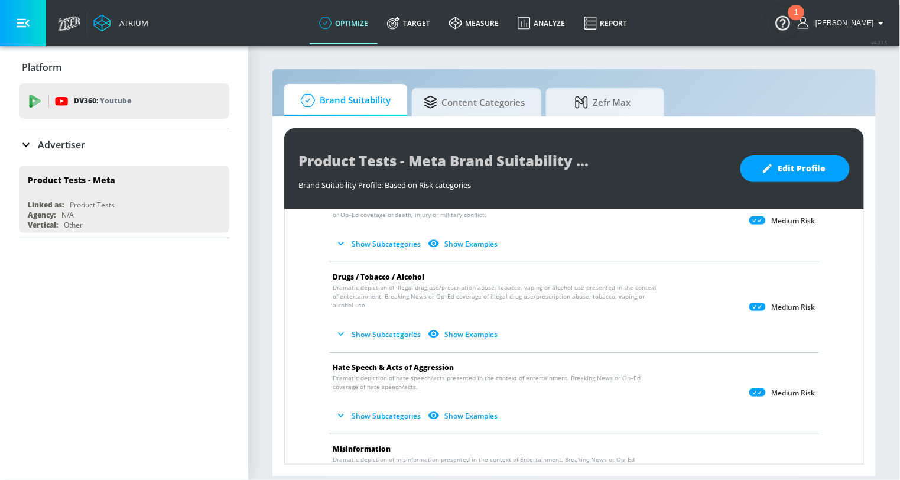
scroll to position [0, 0]
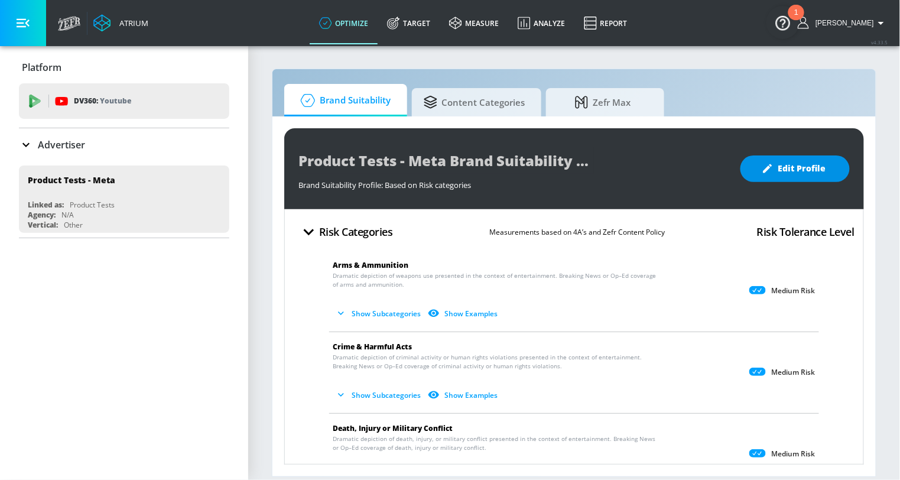
click at [773, 172] on icon "button" at bounding box center [768, 168] width 12 height 12
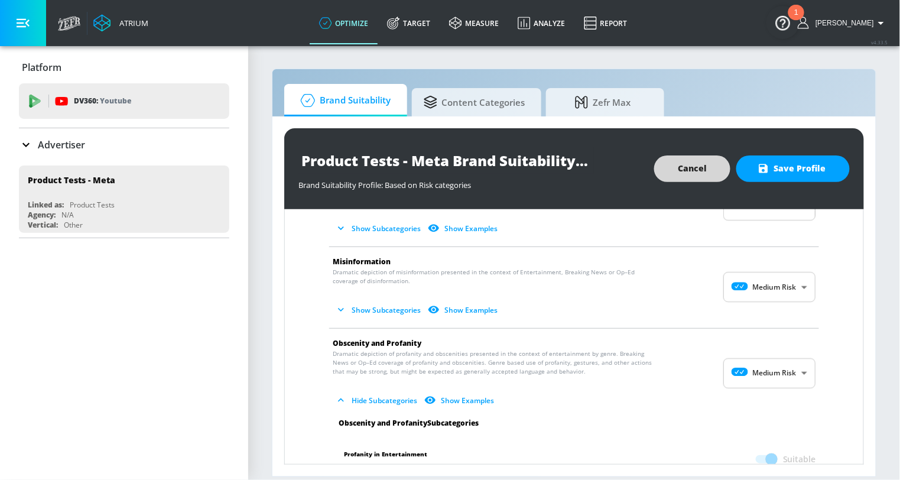
scroll to position [431, 0]
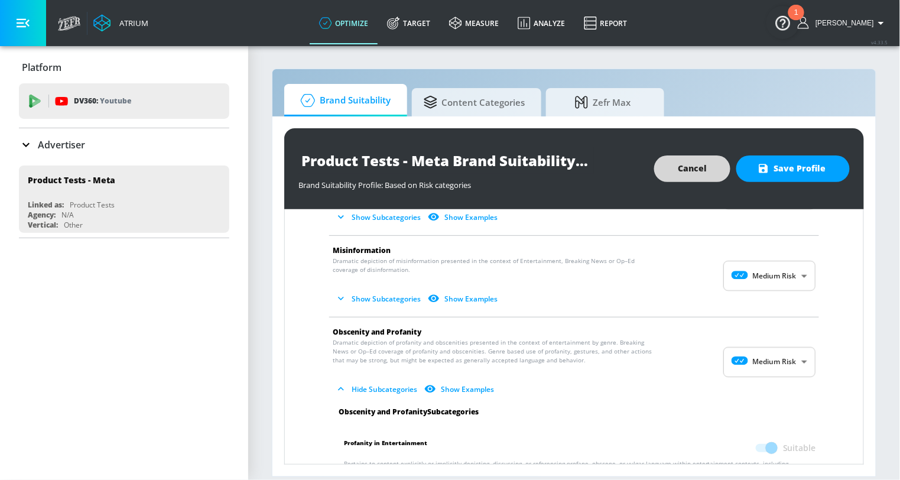
click at [771, 349] on body "Atrium optimize Target measure Analyze Report optimize Target measure Analyze R…" at bounding box center [450, 240] width 900 height 480
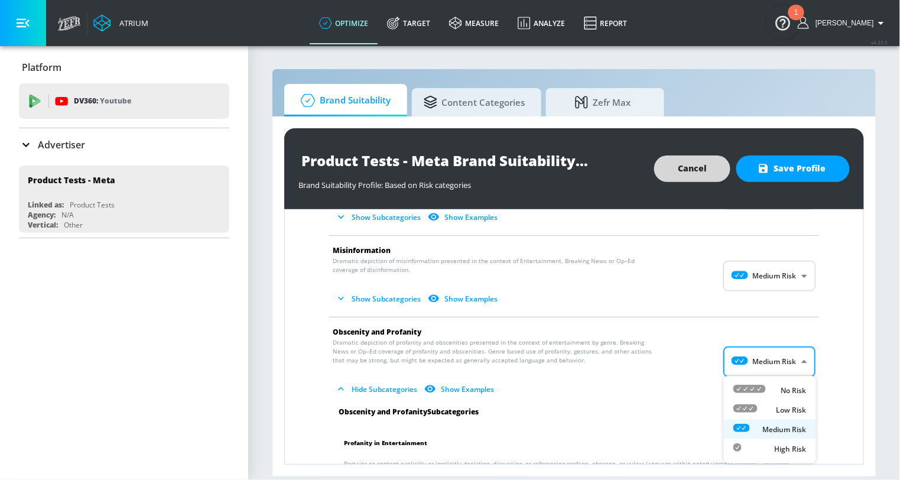
click at [766, 450] on div "High Risk" at bounding box center [769, 449] width 73 height 12
type input "HIGH"
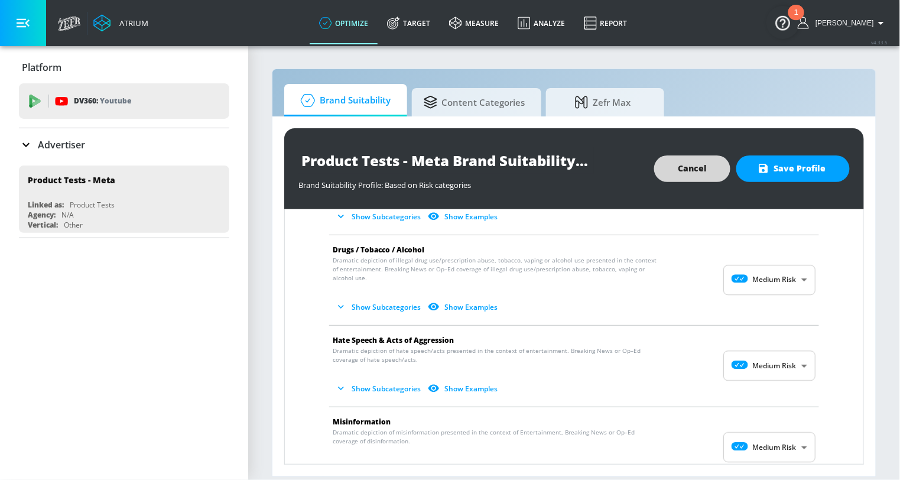
scroll to position [0, 0]
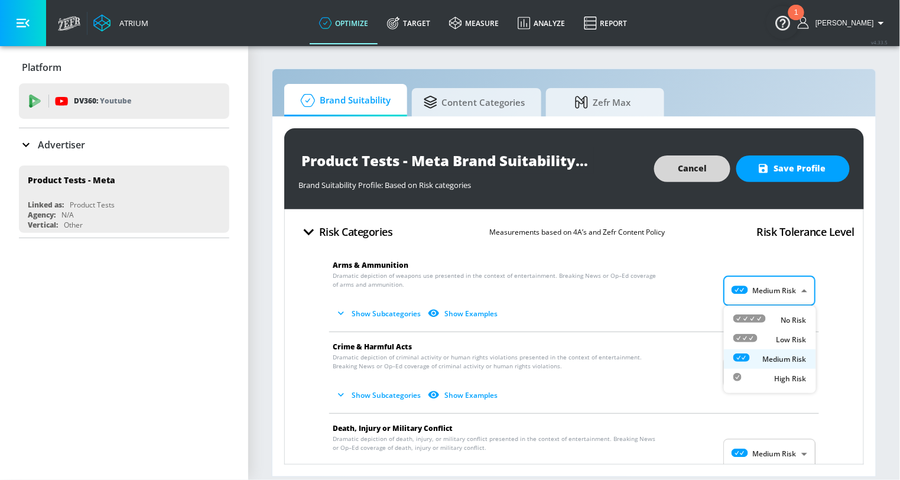
click at [764, 294] on body "Atrium optimize Target measure Analyze Report optimize Target measure Analyze R…" at bounding box center [450, 240] width 900 height 480
click at [837, 317] on div at bounding box center [450, 240] width 900 height 480
click at [771, 297] on body "Atrium optimize Target measure Analyze Report optimize Target measure Analyze R…" at bounding box center [450, 240] width 900 height 480
click at [784, 319] on p "No Risk" at bounding box center [793, 320] width 25 height 11
type input "MINIMAL"
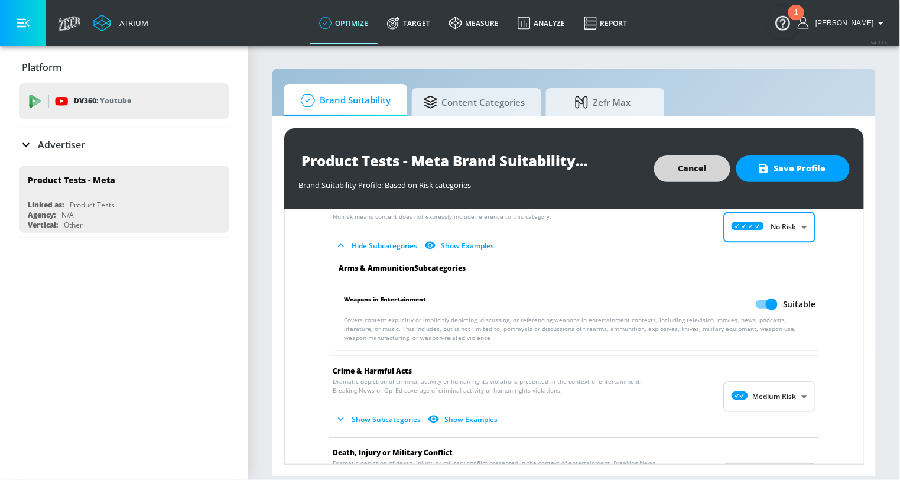
scroll to position [65, 0]
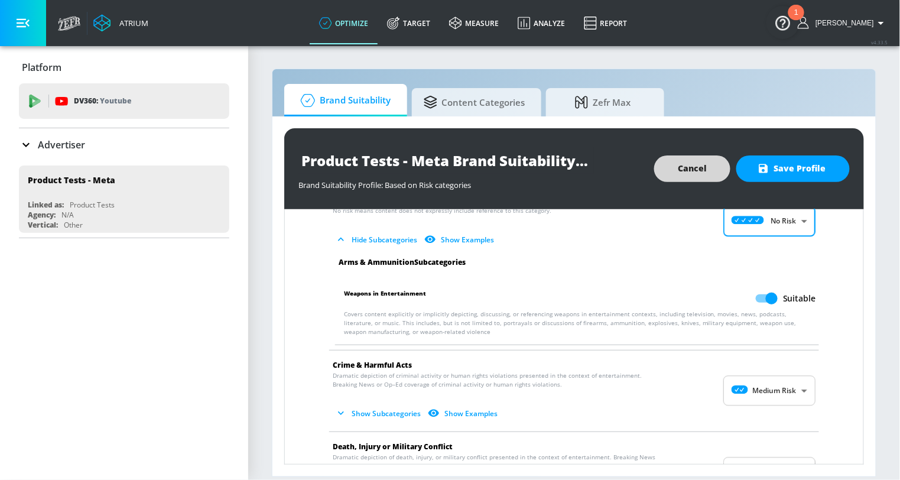
click at [785, 386] on body "Atrium optimize Target measure Analyze Report optimize Target measure Analyze R…" at bounding box center [450, 240] width 900 height 480
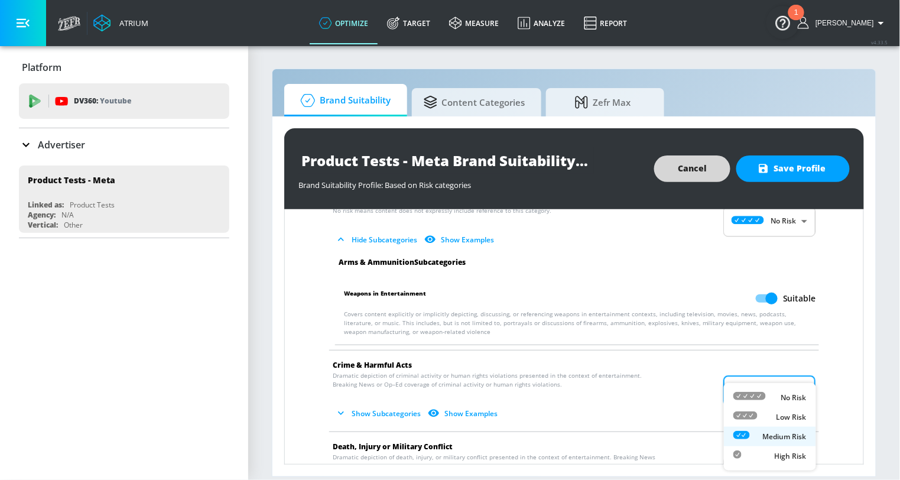
click at [831, 378] on div at bounding box center [450, 240] width 900 height 480
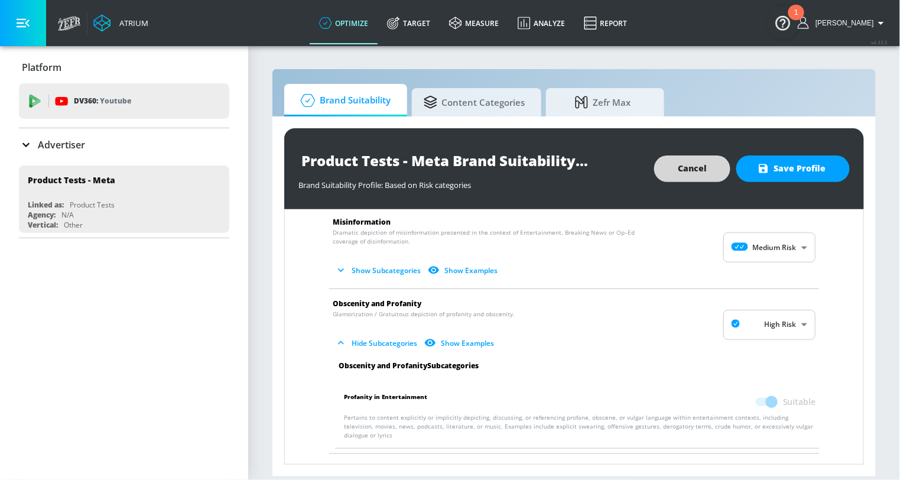
scroll to position [544, 0]
click at [785, 325] on body "Atrium optimize Target measure Analyze Report optimize Target measure Analyze R…" at bounding box center [450, 240] width 900 height 480
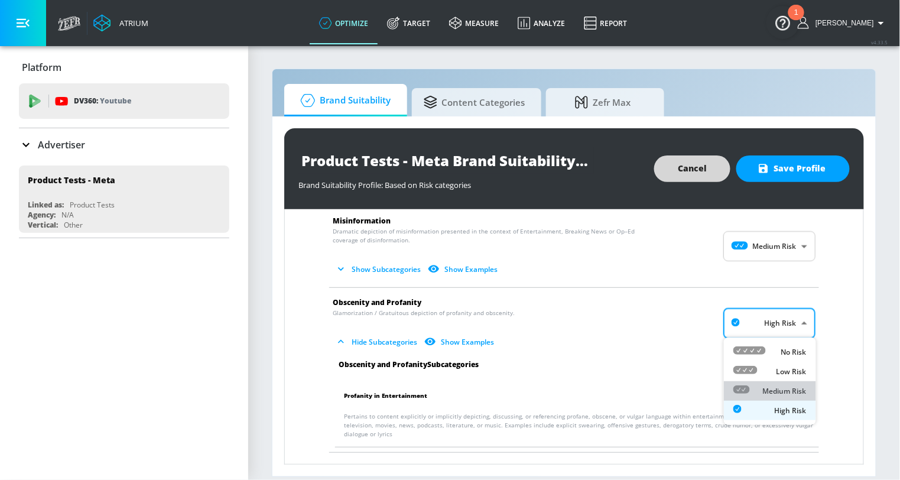
click at [781, 382] on li "Medium Risk" at bounding box center [770, 390] width 92 height 19
type input "MEDIUM"
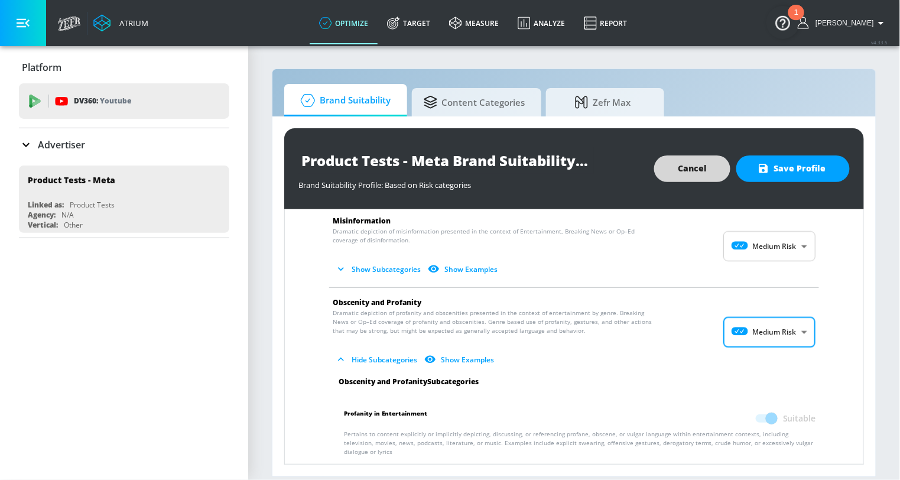
click at [842, 358] on div "Arms & Ammunition No risk means content does not expressly include reference to…" at bounding box center [574, 334] width 561 height 1265
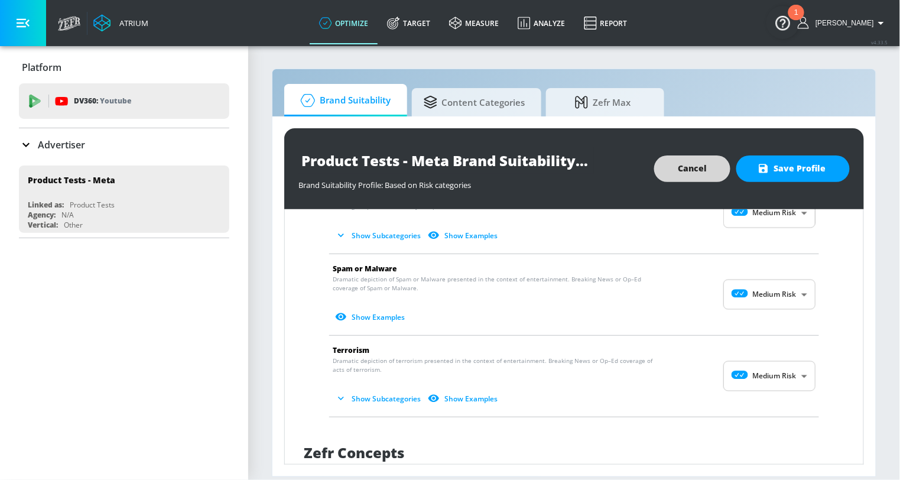
scroll to position [1093, 0]
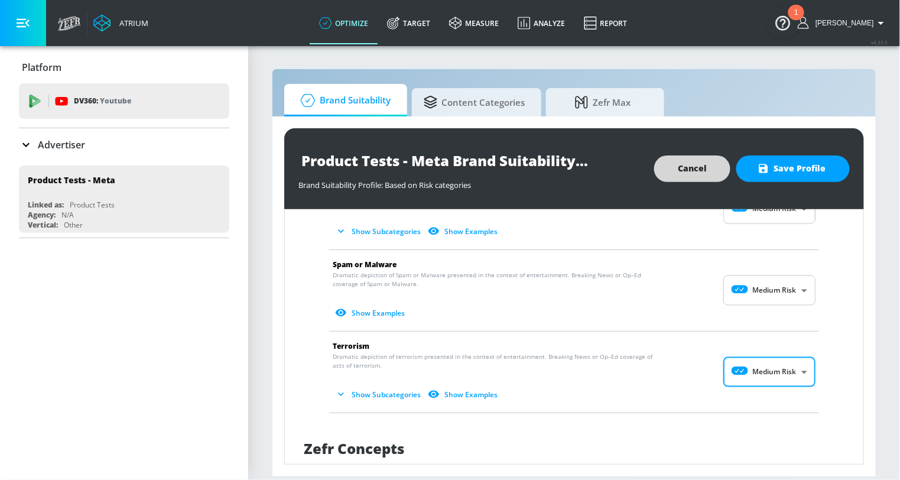
click at [741, 356] on body "Atrium optimize Target measure Analyze Report optimize Target measure Analyze R…" at bounding box center [450, 240] width 900 height 480
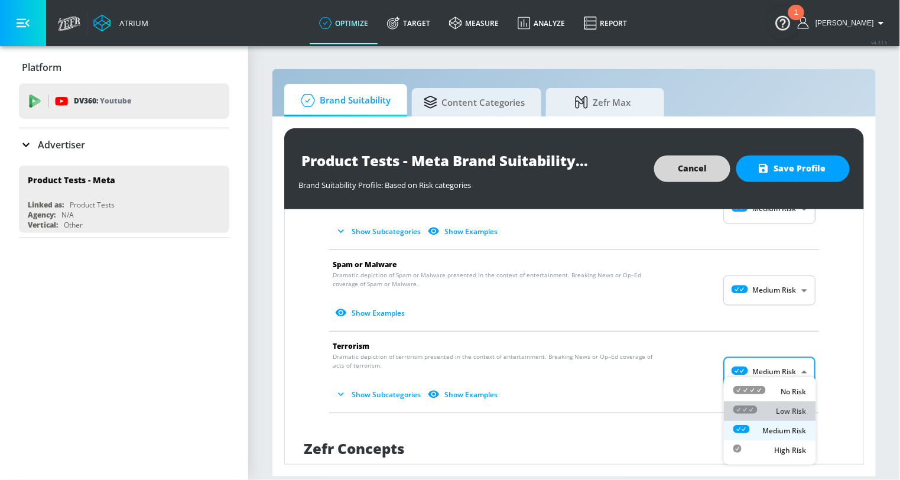
click at [752, 407] on icon at bounding box center [745, 409] width 24 height 8
type input "LOW"
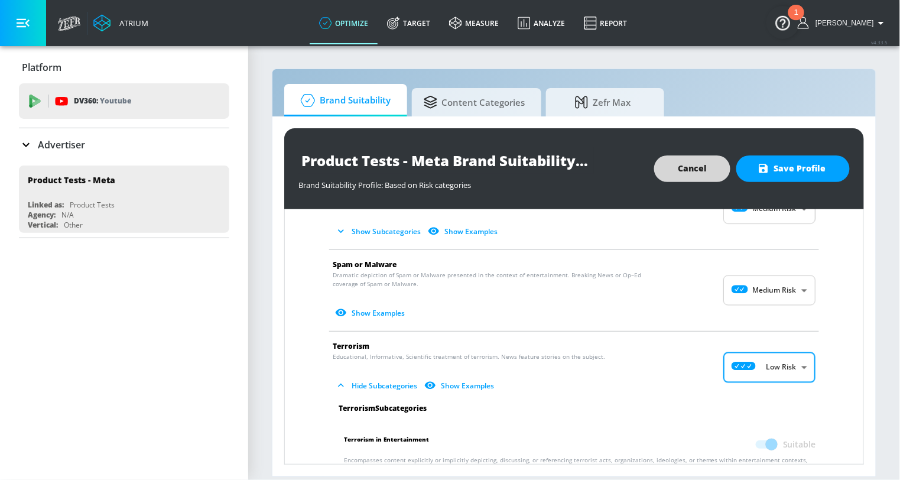
click at [769, 287] on body "Atrium optimize Target measure Analyze Report optimize Target measure Analyze R…" at bounding box center [450, 240] width 900 height 480
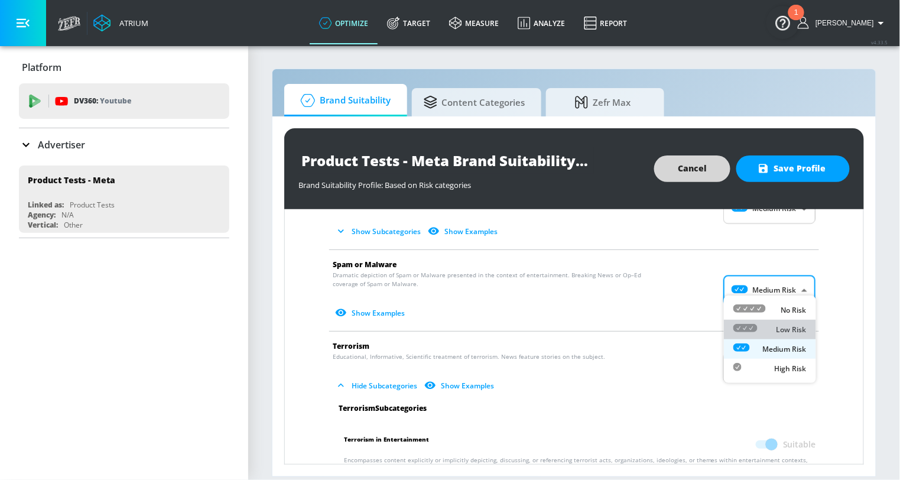
click at [766, 325] on div "Low Risk" at bounding box center [769, 329] width 73 height 12
type input "LOW"
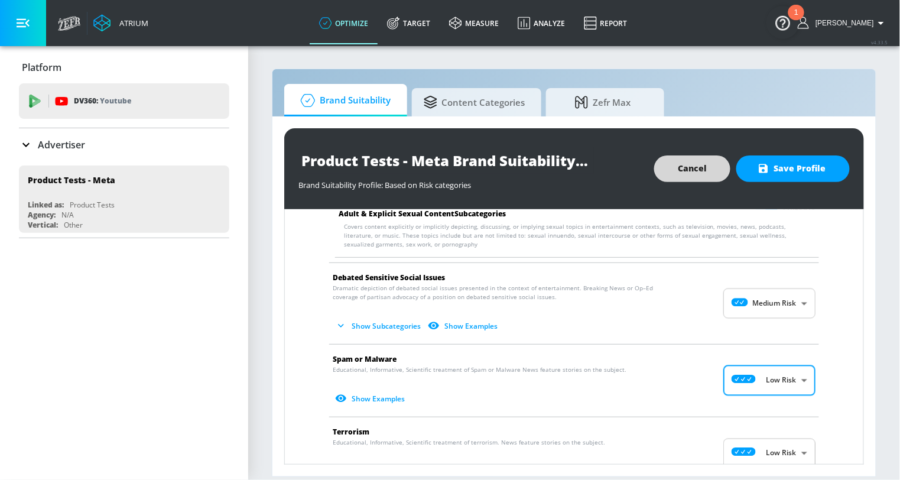
scroll to position [987, 0]
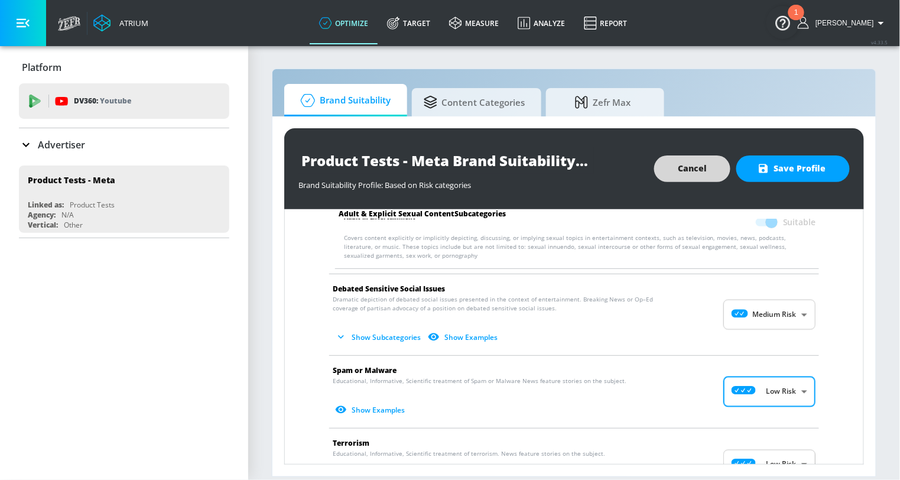
click at [776, 297] on body "Atrium optimize Target measure Analyze Report optimize Target measure Analyze R…" at bounding box center [450, 240] width 900 height 480
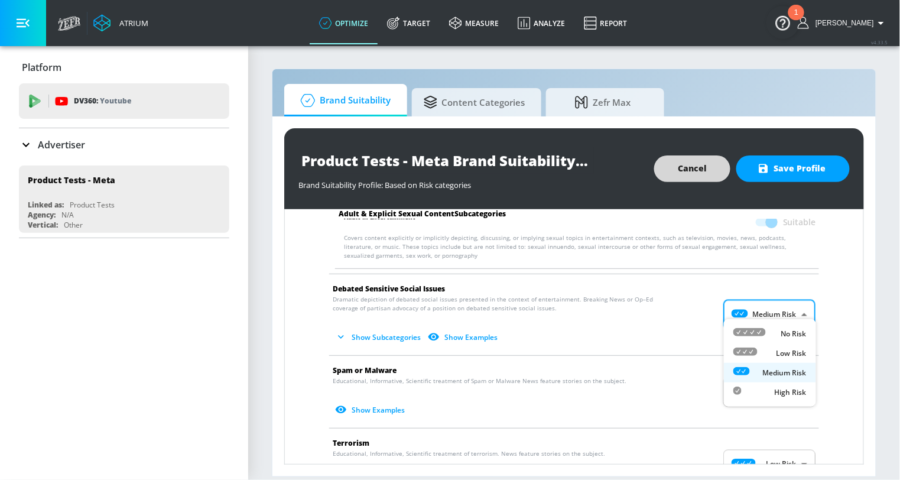
click at [760, 353] on div "Low Risk" at bounding box center [769, 353] width 73 height 12
type input "LOW"
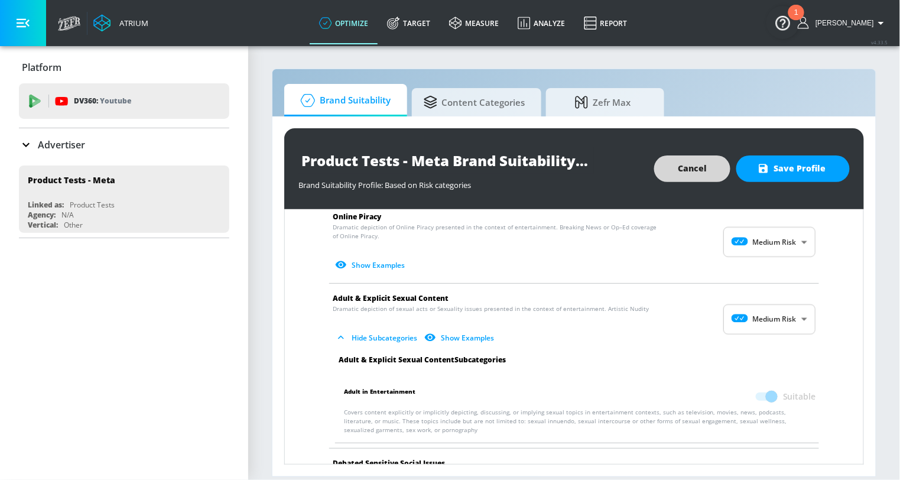
scroll to position [800, 0]
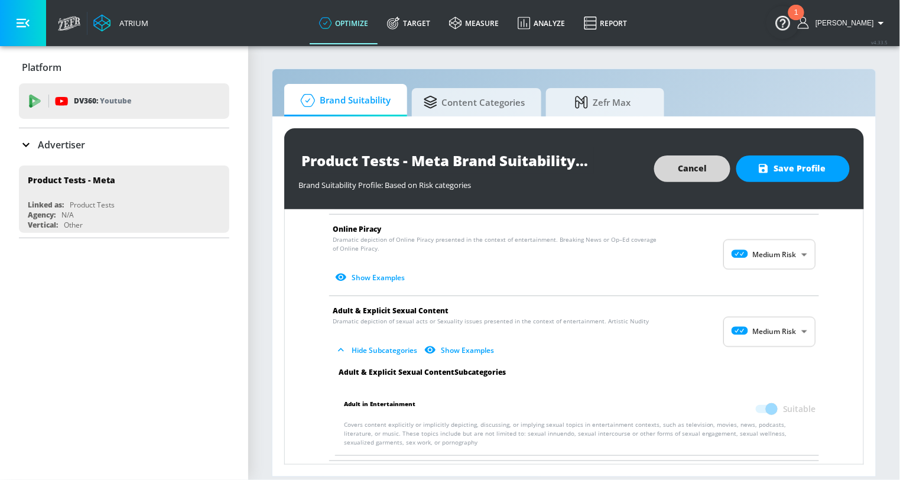
click at [782, 324] on body "Atrium optimize Target measure Analyze Report optimize Target measure Analyze R…" at bounding box center [450, 240] width 900 height 480
click at [777, 365] on div "Low Risk" at bounding box center [769, 371] width 73 height 12
type input "LOW"
click at [840, 294] on div "Arms & Ammunition No risk means content does not expressly include reference to…" at bounding box center [574, 161] width 561 height 1431
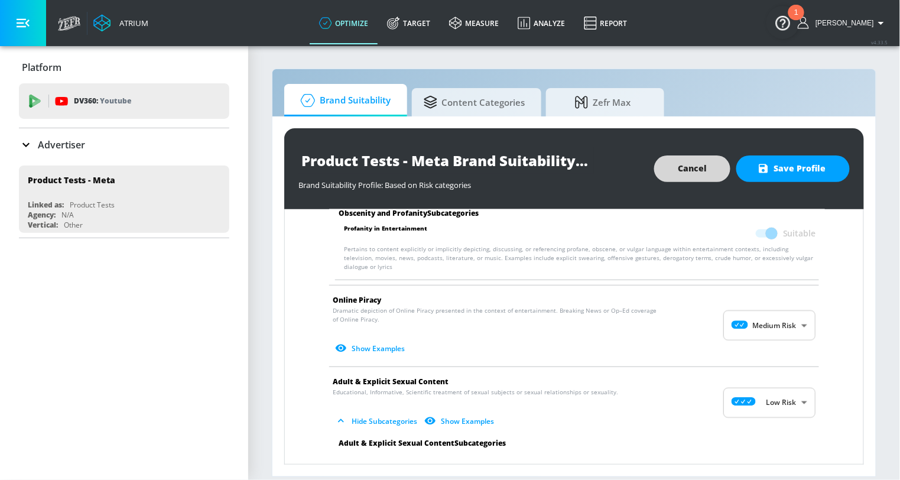
scroll to position [729, 0]
click at [781, 311] on body "Atrium optimize Target measure Analyze Report optimize Target measure Analyze R…" at bounding box center [450, 240] width 900 height 480
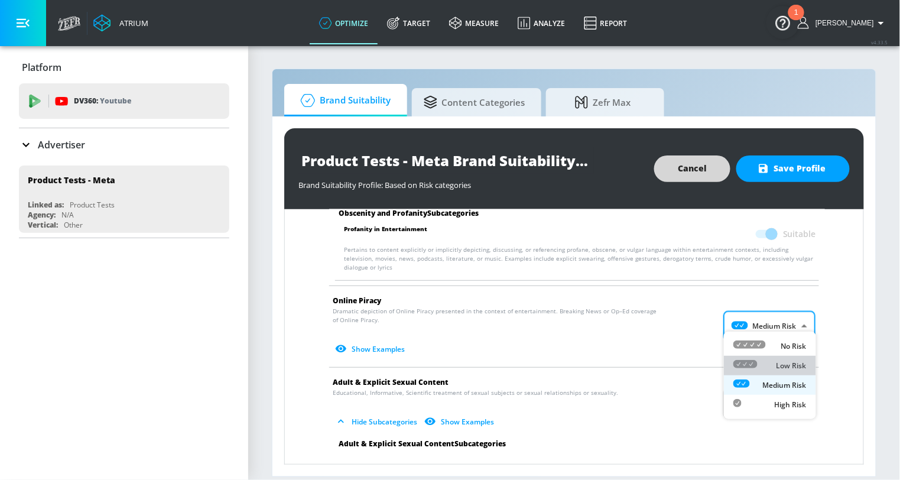
click at [769, 359] on div "Low Risk" at bounding box center [769, 365] width 73 height 12
type input "LOW"
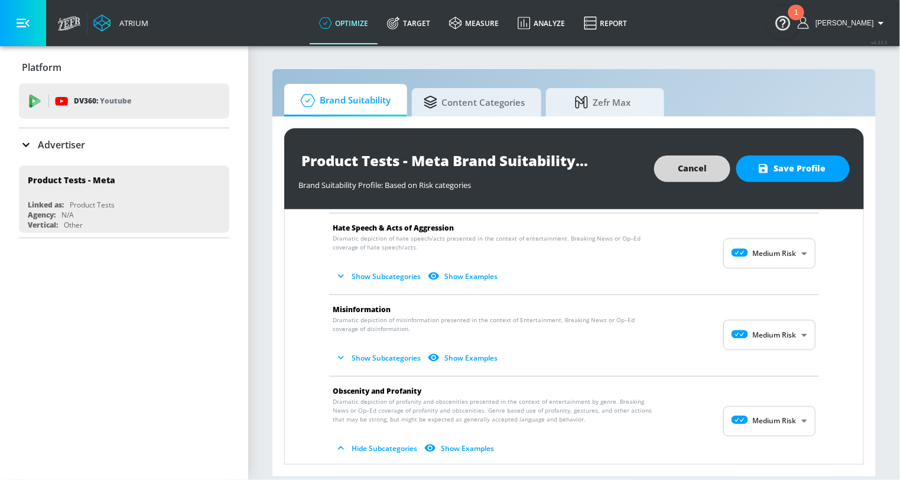
scroll to position [463, 0]
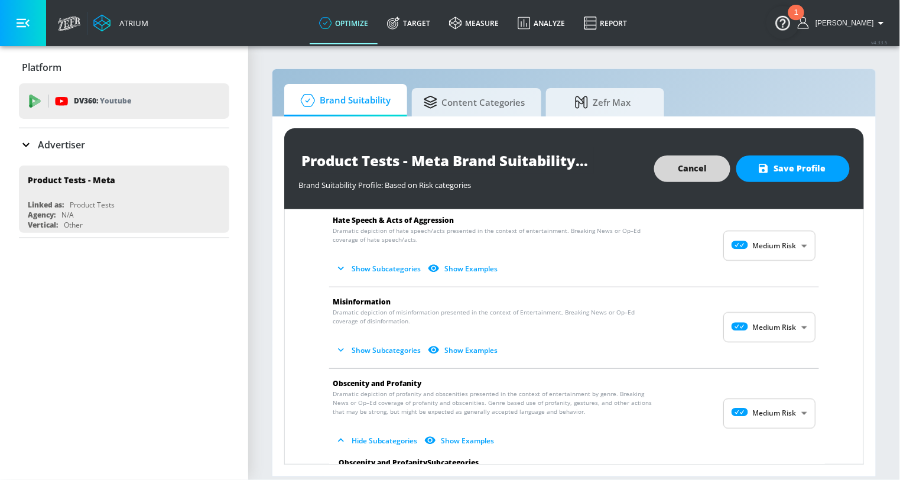
click at [784, 405] on body "Atrium optimize Target measure Analyze Report optimize Target measure Analyze R…" at bounding box center [450, 240] width 900 height 480
click at [776, 420] on p "Low Risk" at bounding box center [791, 417] width 30 height 11
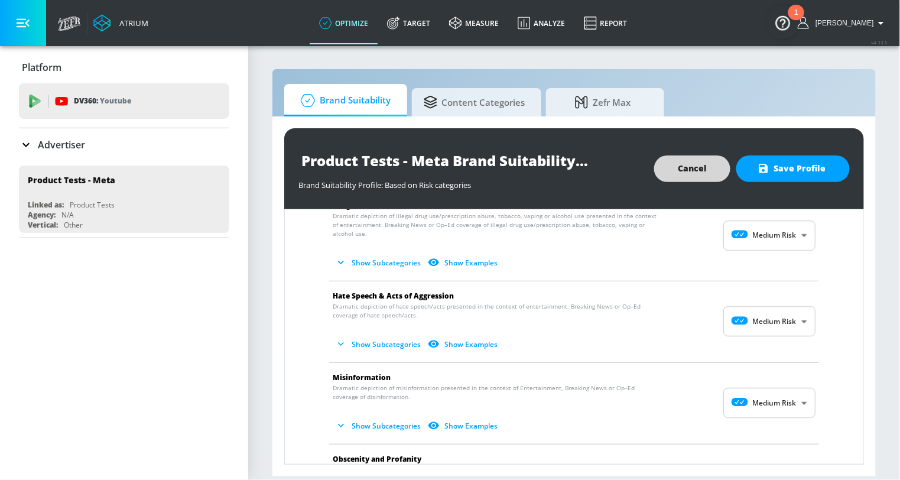
scroll to position [386, 0]
click at [781, 330] on body "Atrium optimize Target measure Analyze Report optimize Target measure Analyze R…" at bounding box center [450, 240] width 900 height 480
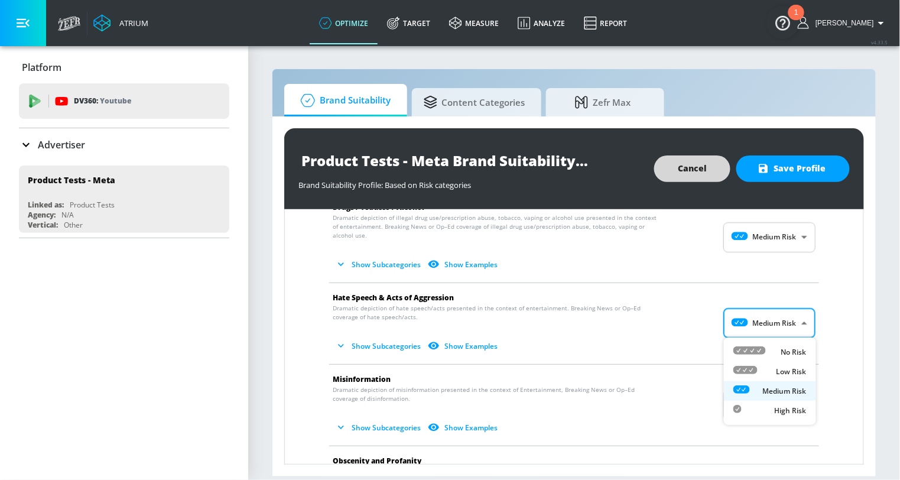
click at [850, 430] on div at bounding box center [450, 240] width 900 height 480
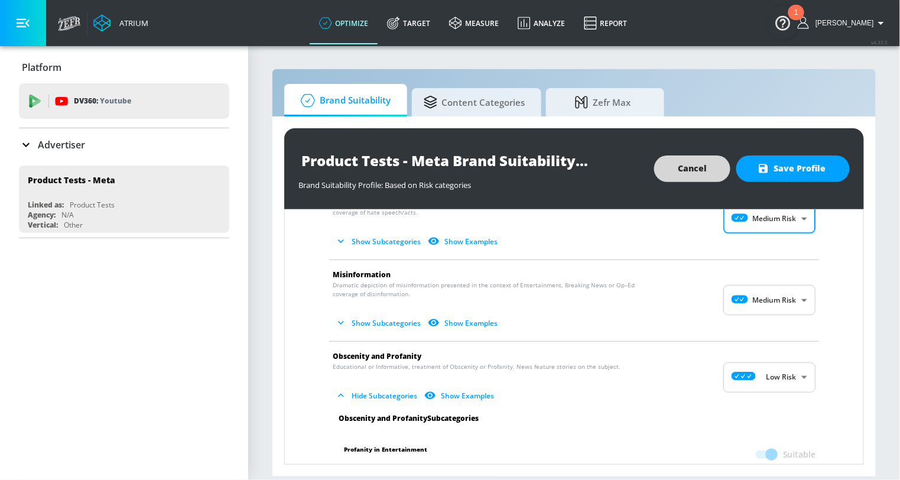
scroll to position [512, 0]
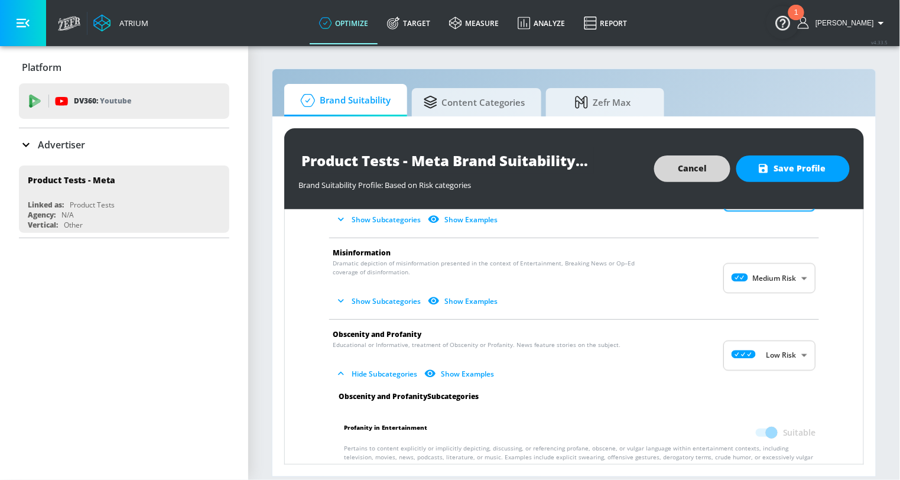
click at [782, 357] on body "Atrium optimize Target measure Analyze Report optimize Target measure Analyze R…" at bounding box center [450, 240] width 900 height 480
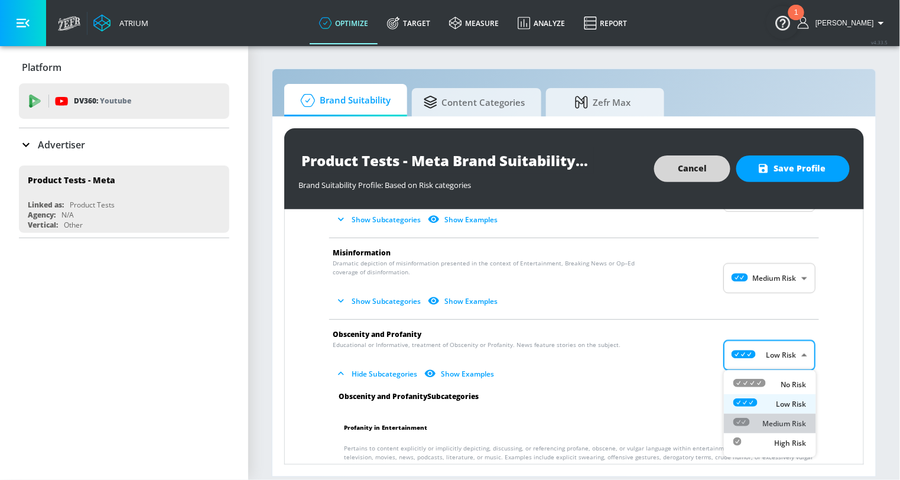
click at [777, 430] on li "Medium Risk" at bounding box center [770, 423] width 92 height 19
type input "MEDIUM"
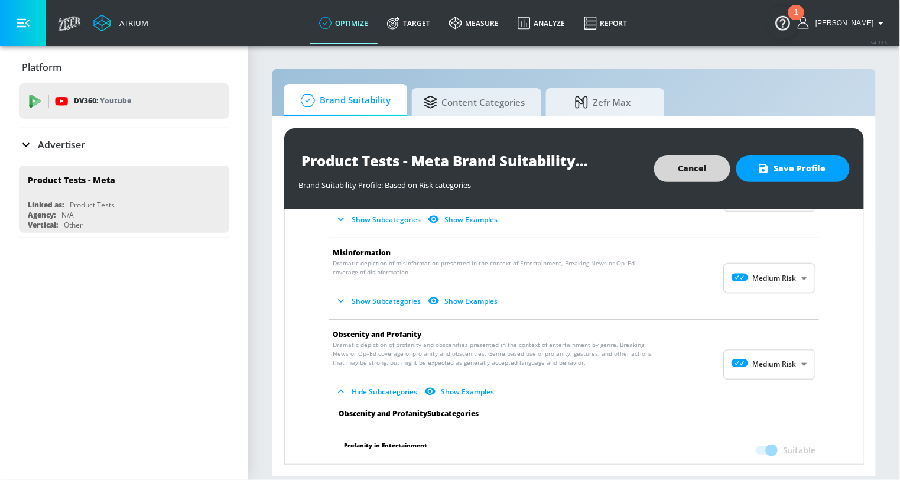
click at [824, 351] on li "Obscenity and Profanity Dramatic depiction of profanity and obscenities present…" at bounding box center [574, 365] width 502 height 90
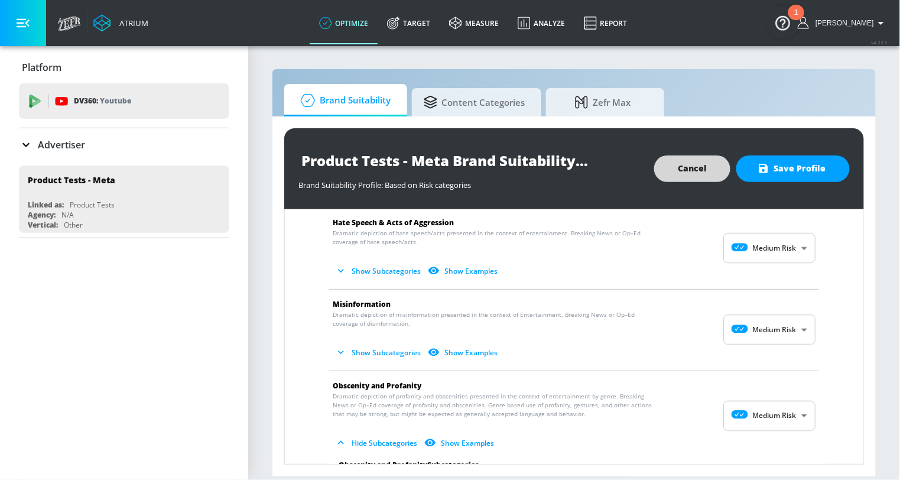
scroll to position [444, 0]
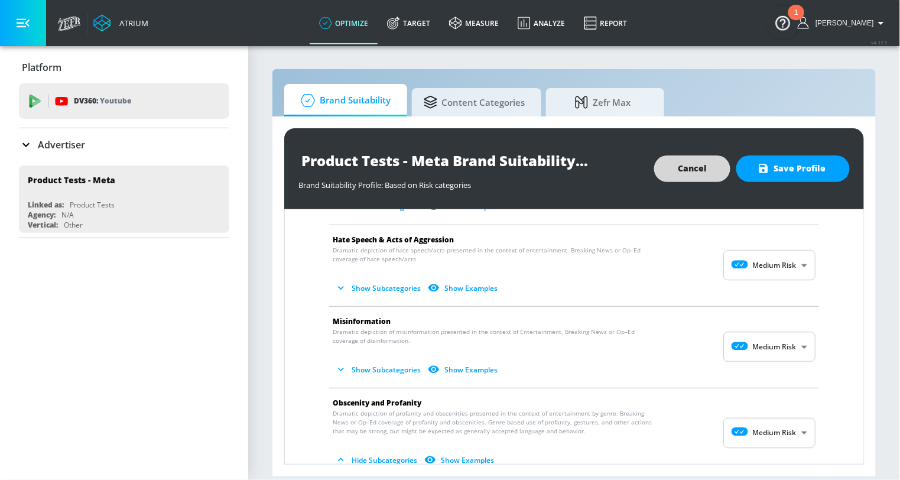
click at [794, 349] on body "Atrium optimize Target measure Analyze Report optimize Target measure Analyze R…" at bounding box center [450, 240] width 900 height 480
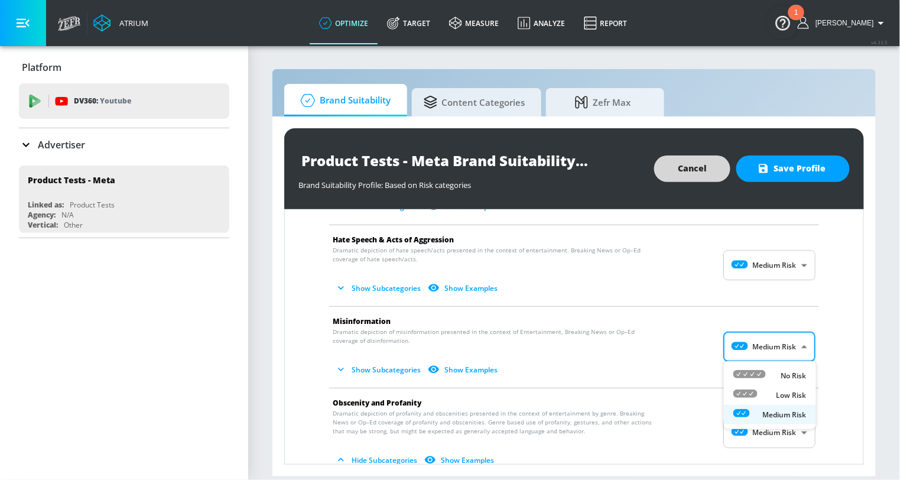
click at [765, 386] on li "Low Risk" at bounding box center [770, 394] width 92 height 19
type input "LOW"
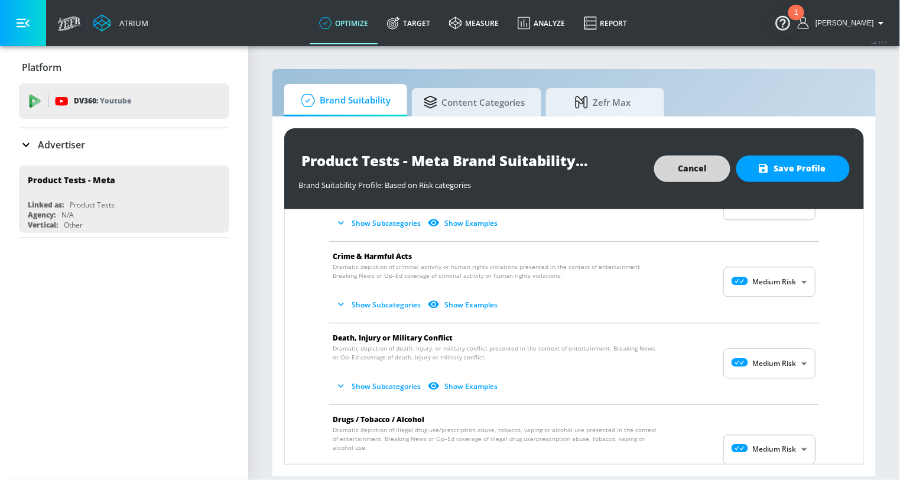
scroll to position [84, 0]
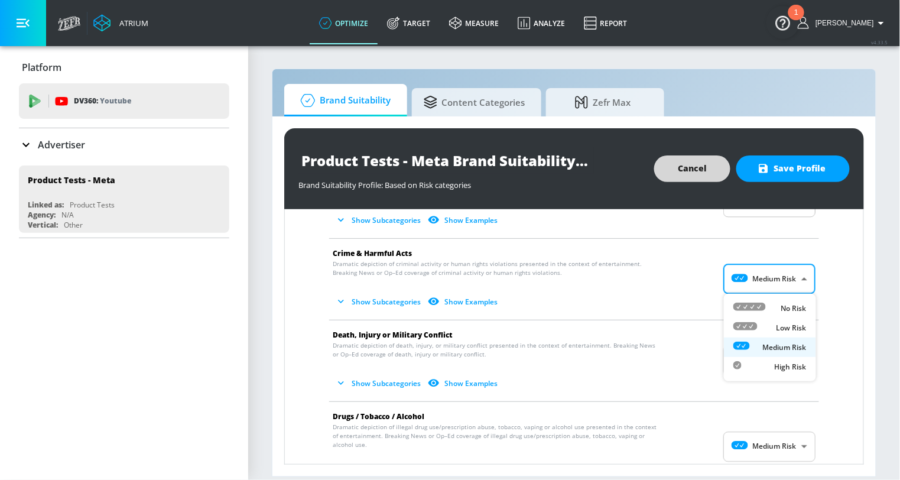
click at [770, 291] on body "Atrium optimize Target measure Analyze Report optimize Target measure Analyze R…" at bounding box center [450, 240] width 900 height 480
click at [767, 305] on div "No Risk" at bounding box center [769, 308] width 73 height 12
type input "MINIMAL"
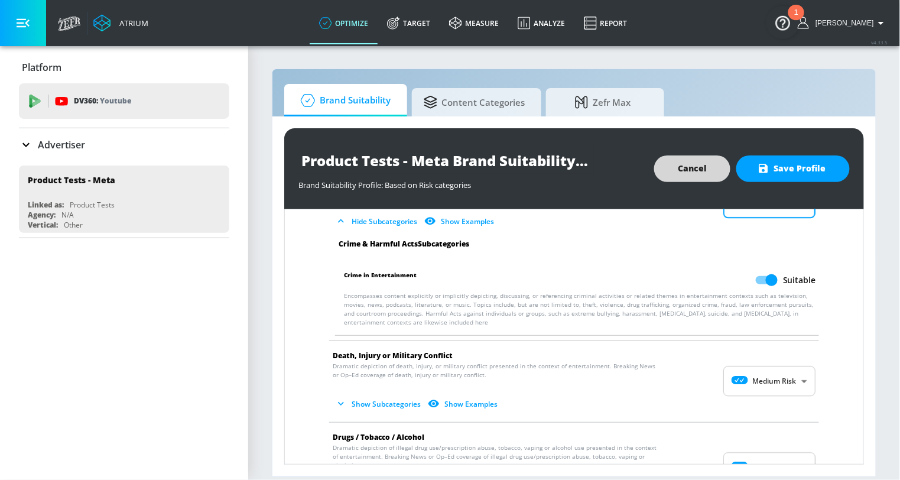
scroll to position [161, 0]
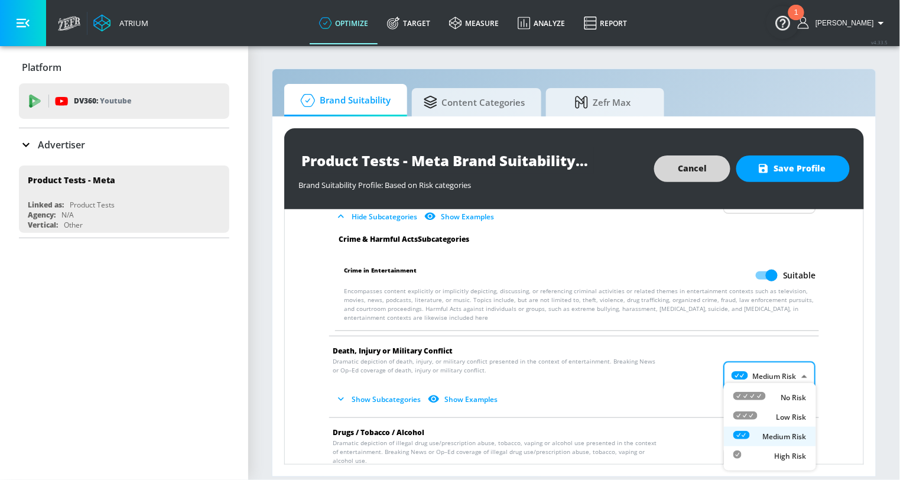
click at [771, 378] on body "Atrium optimize Target measure Analyze Report optimize Target measure Analyze R…" at bounding box center [450, 240] width 900 height 480
click at [766, 391] on div "No Risk" at bounding box center [769, 397] width 73 height 12
type input "MINIMAL"
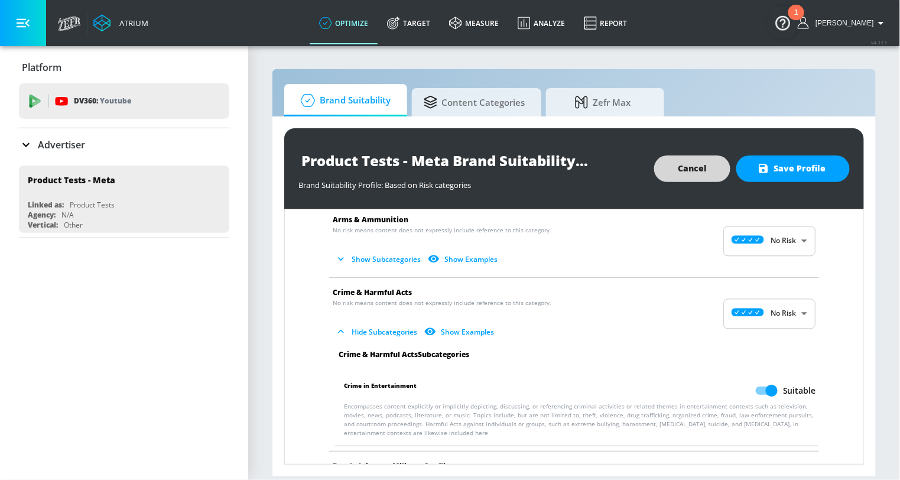
scroll to position [0, 0]
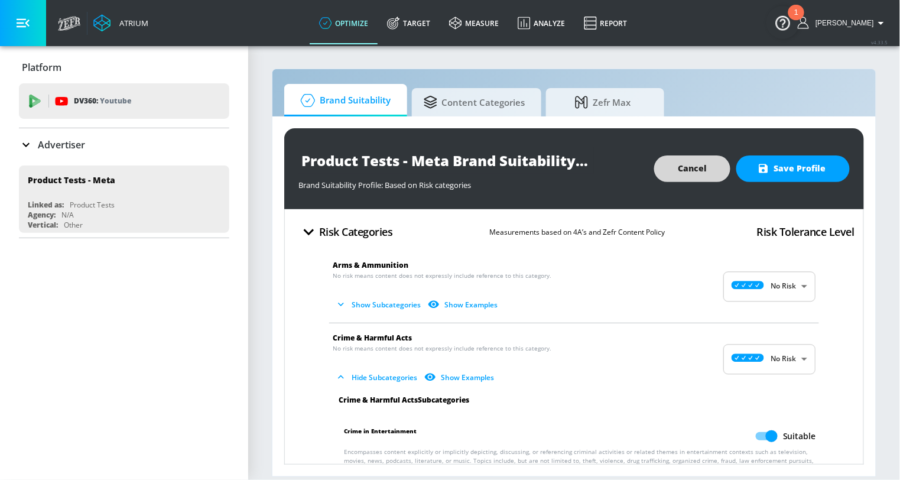
click at [635, 280] on p "No risk means content does not expressly include reference to this category. Sh…" at bounding box center [565, 292] width 464 height 43
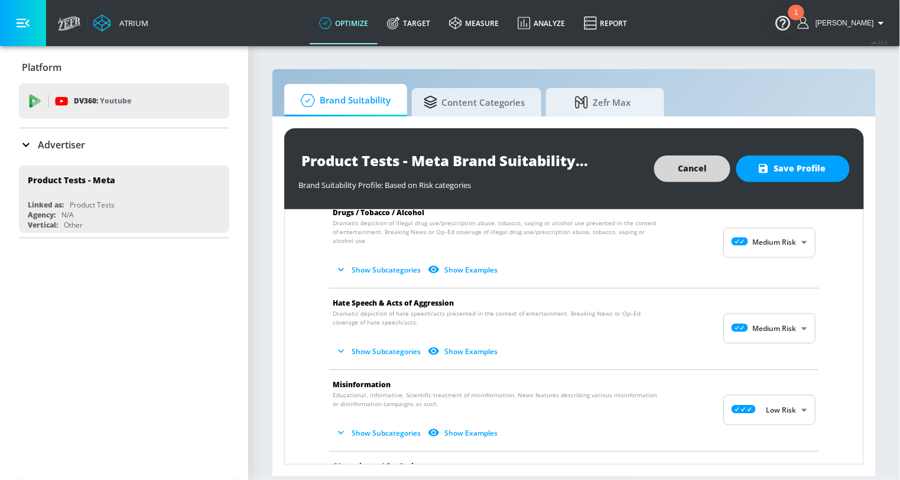
scroll to position [686, 0]
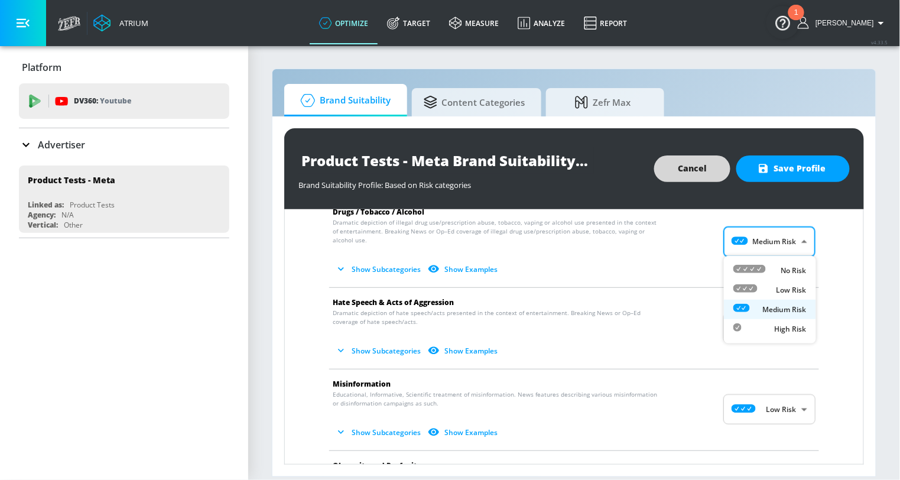
click at [766, 249] on body "Atrium optimize Target measure Analyze Report optimize Target measure Analyze R…" at bounding box center [450, 240] width 900 height 480
click at [762, 272] on icon at bounding box center [749, 269] width 32 height 8
type input "MINIMAL"
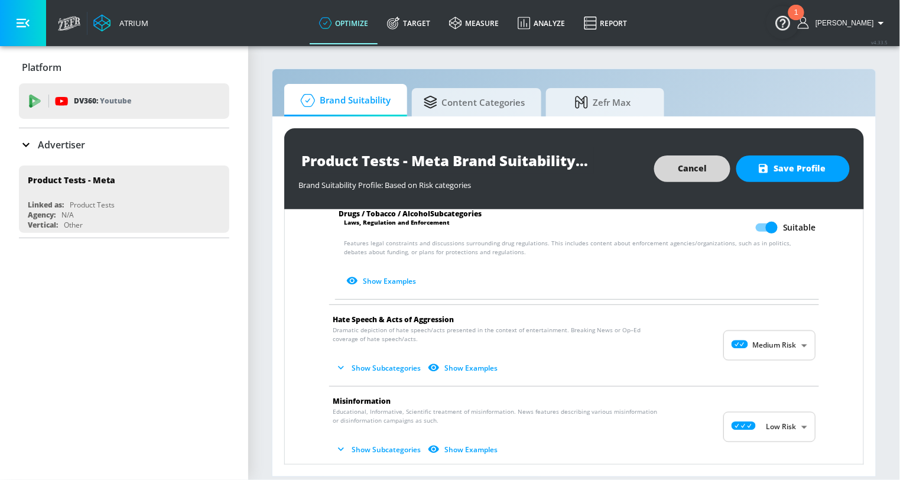
scroll to position [975, 0]
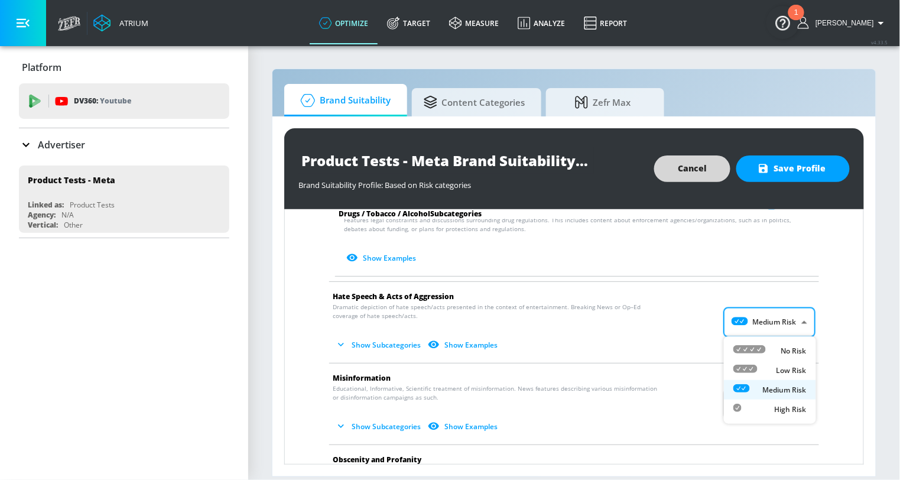
click at [762, 327] on body "Atrium optimize Target measure Analyze Report optimize Target measure Analyze R…" at bounding box center [450, 240] width 900 height 480
click at [752, 349] on icon at bounding box center [749, 349] width 32 height 8
type input "MINIMAL"
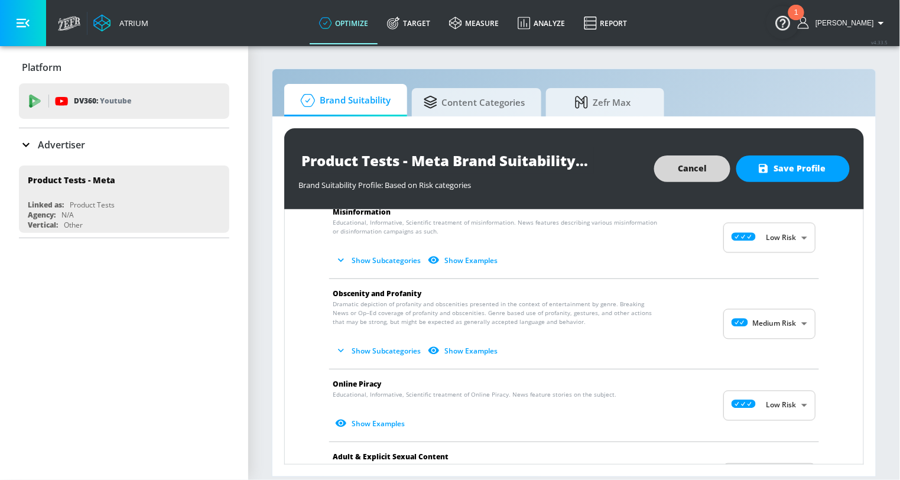
scroll to position [1263, 0]
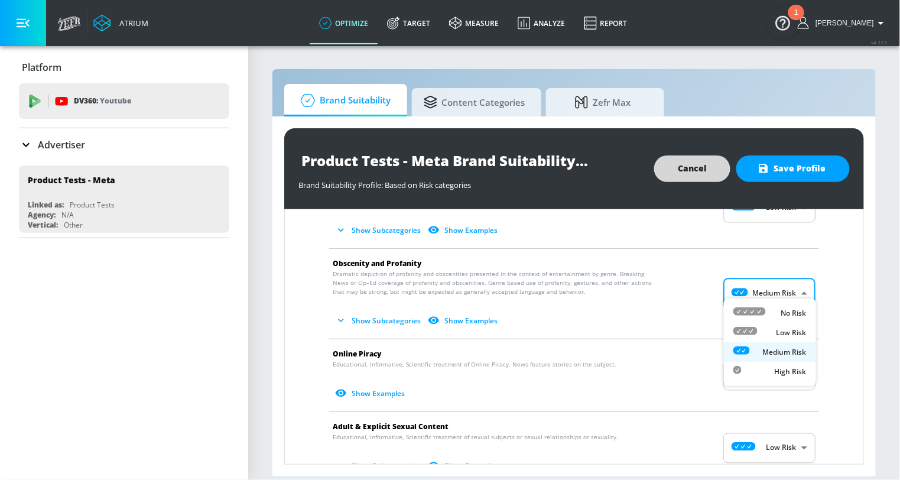
click at [761, 287] on body "Atrium optimize Target measure Analyze Report optimize Target measure Analyze R…" at bounding box center [450, 240] width 900 height 480
click at [760, 318] on div at bounding box center [749, 313] width 32 height 12
type input "MINIMAL"
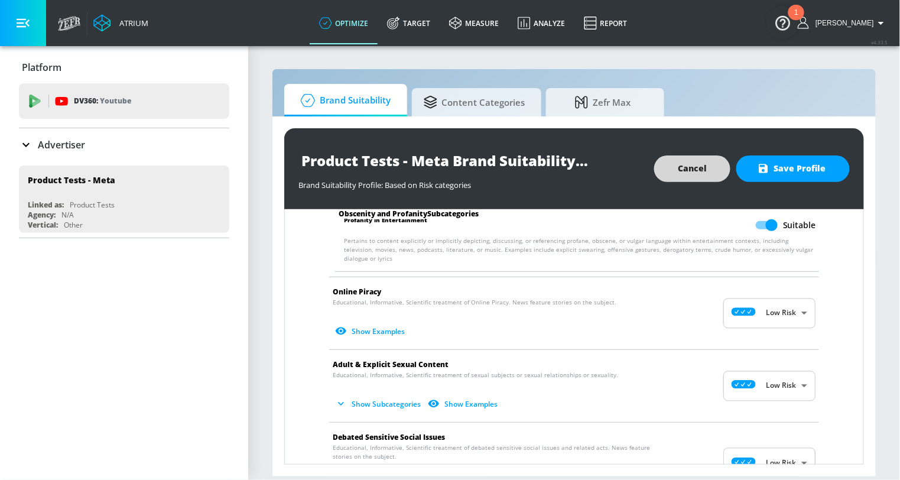
scroll to position [1412, 0]
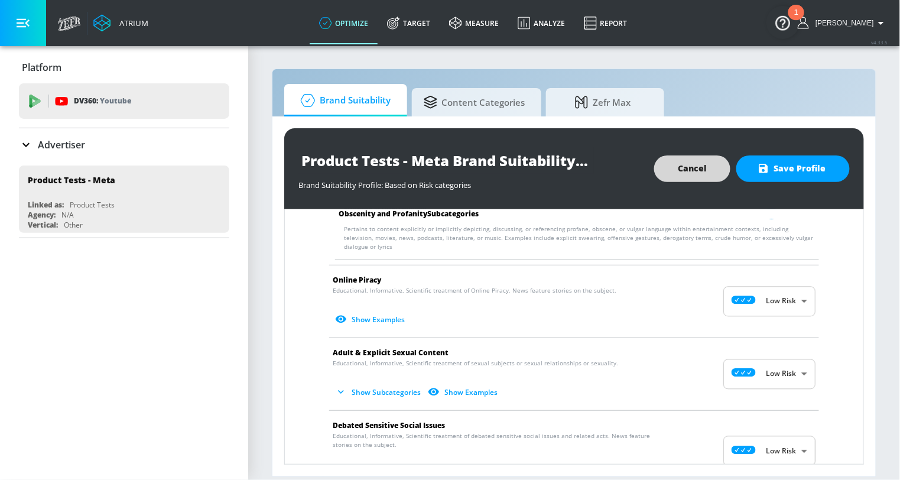
click at [772, 285] on body "Atrium optimize Target measure Analyze Report optimize Target measure Analyze R…" at bounding box center [450, 240] width 900 height 480
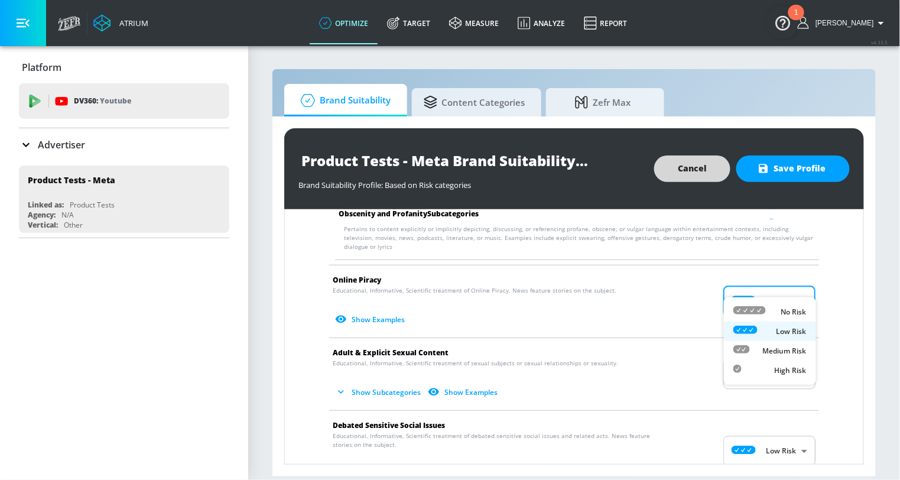
click at [769, 311] on div "No Risk" at bounding box center [769, 311] width 73 height 12
type input "MINIMAL"
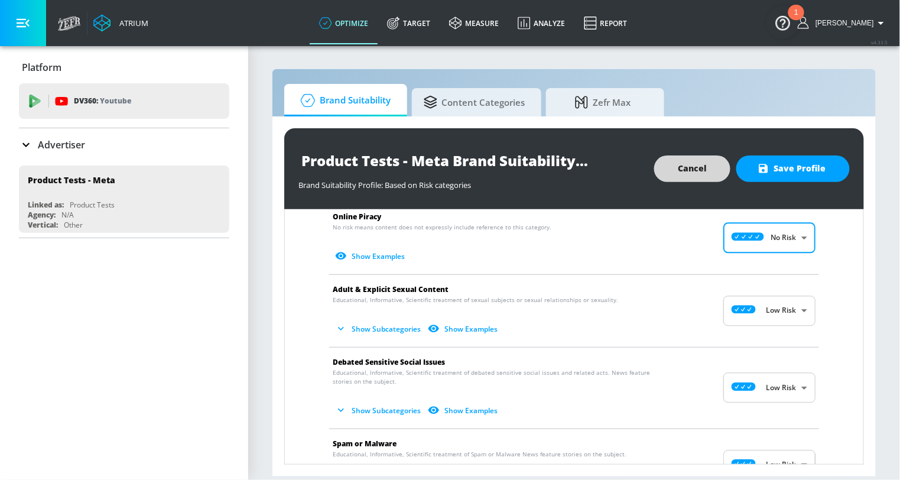
click at [767, 370] on body "Atrium optimize Target measure Analyze Report optimize Target measure Analyze R…" at bounding box center [450, 240] width 900 height 480
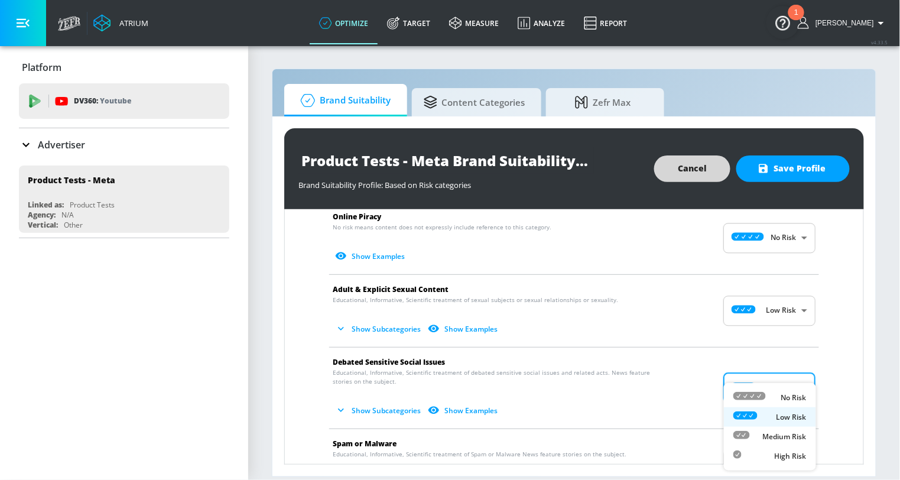
click at [759, 396] on icon at bounding box center [749, 396] width 32 height 8
type input "MINIMAL"
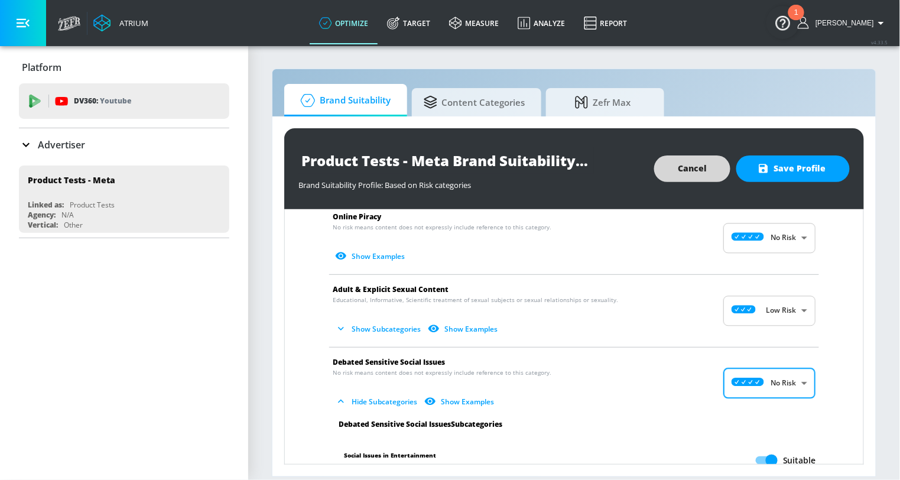
click at [760, 289] on body "Atrium optimize Target measure Analyze Report optimize Target measure Analyze R…" at bounding box center [450, 240] width 900 height 480
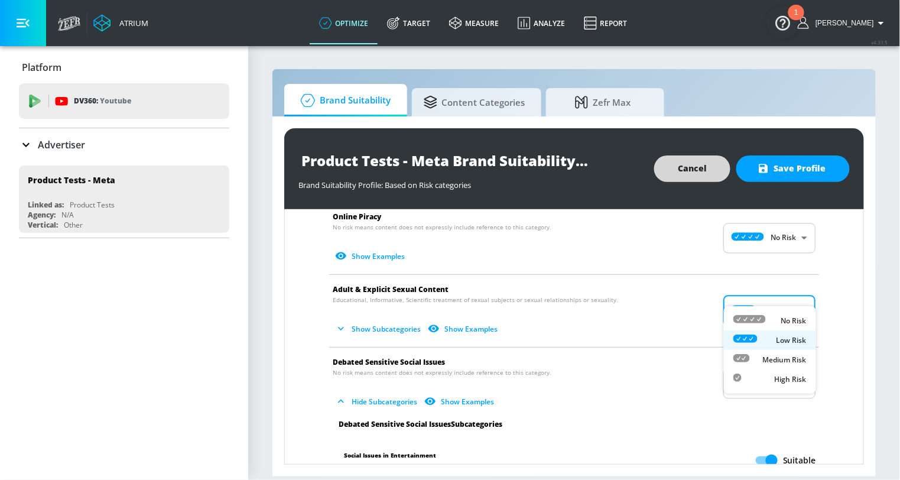
click at [760, 318] on icon at bounding box center [749, 319] width 32 height 8
type input "MINIMAL"
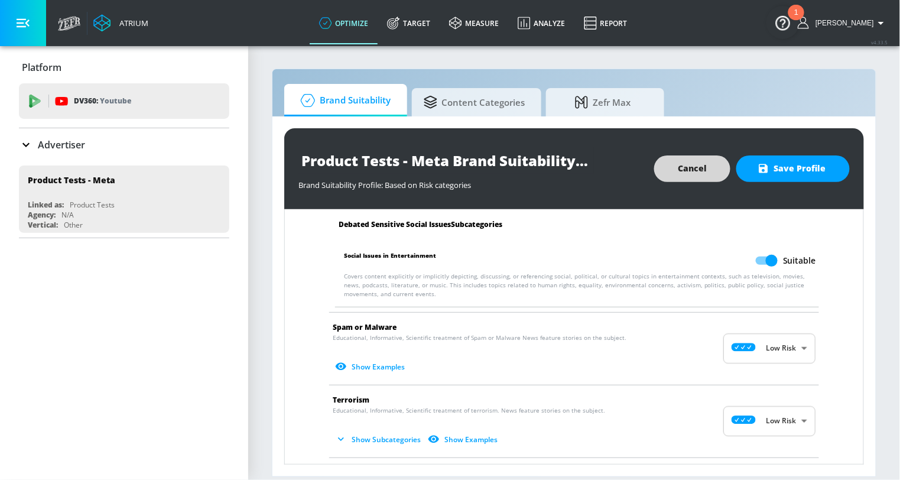
scroll to position [1776, 0]
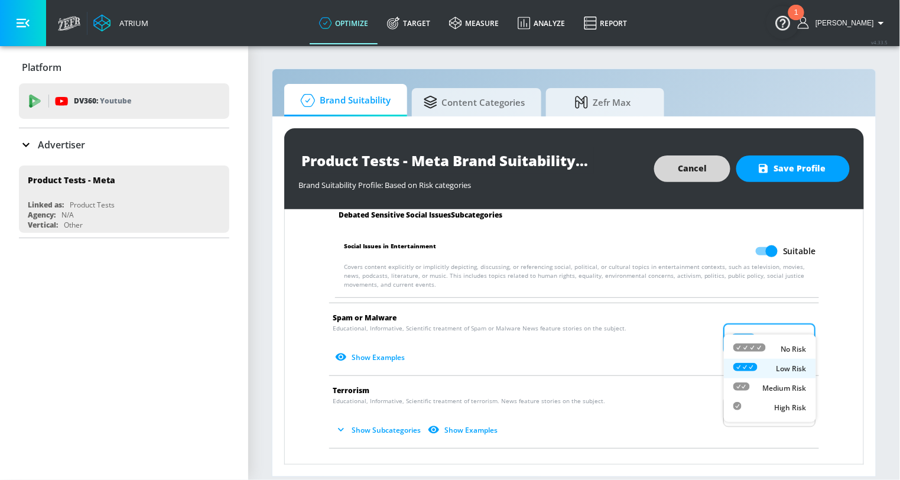
click at [760, 318] on body "Atrium optimize Target measure Analyze Report optimize Target measure Analyze R…" at bounding box center [450, 240] width 900 height 480
click at [757, 346] on icon at bounding box center [749, 347] width 32 height 8
type input "MINIMAL"
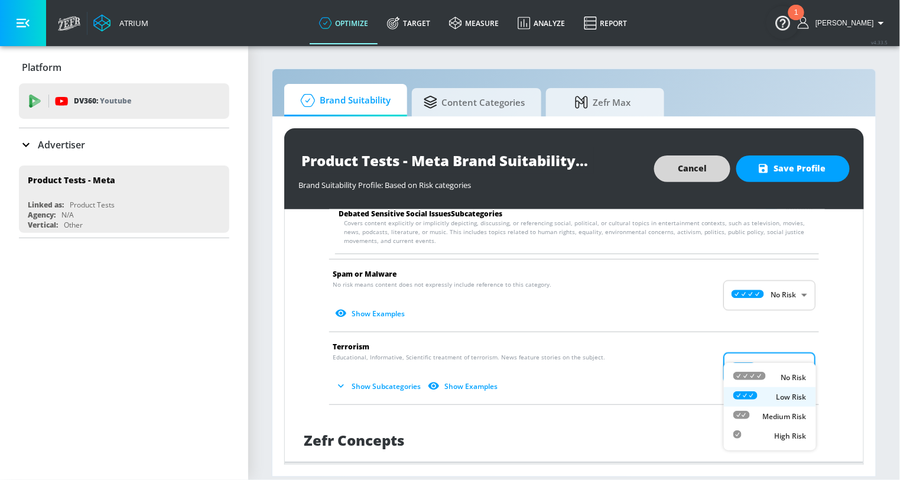
click at [757, 346] on body "Atrium optimize Target measure Analyze Report optimize Target measure Analyze R…" at bounding box center [450, 240] width 900 height 480
click at [758, 368] on li "No Risk" at bounding box center [770, 377] width 92 height 19
type input "MINIMAL"
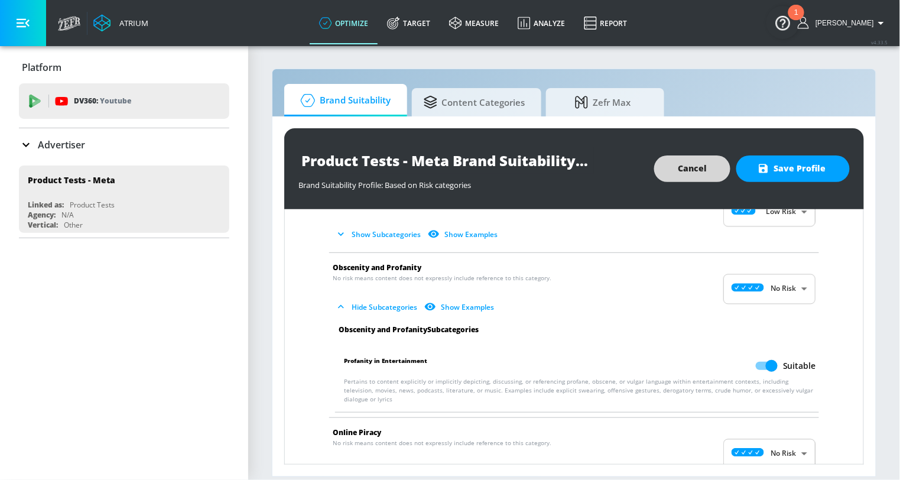
scroll to position [1253, 0]
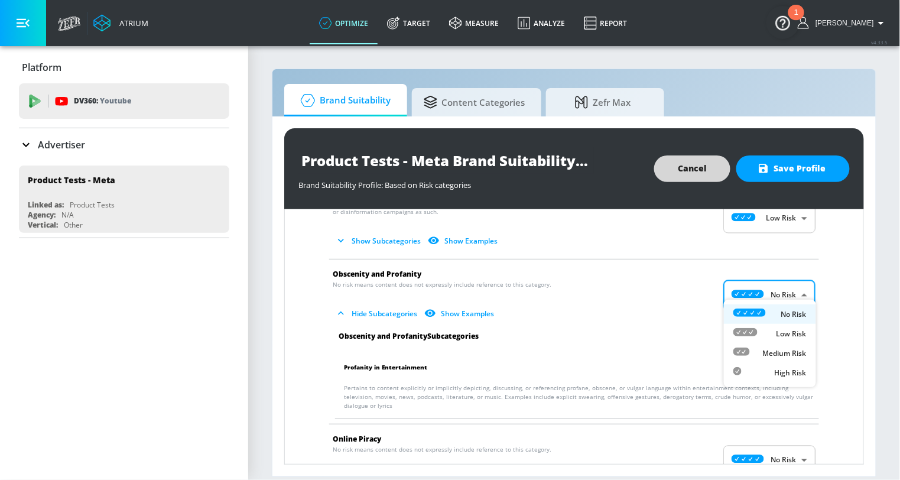
click at [765, 288] on body "Atrium optimize Target measure Analyze Report optimize Target measure Analyze R…" at bounding box center [450, 240] width 900 height 480
click at [762, 355] on div "Medium Risk" at bounding box center [769, 353] width 73 height 12
type input "MEDIUM"
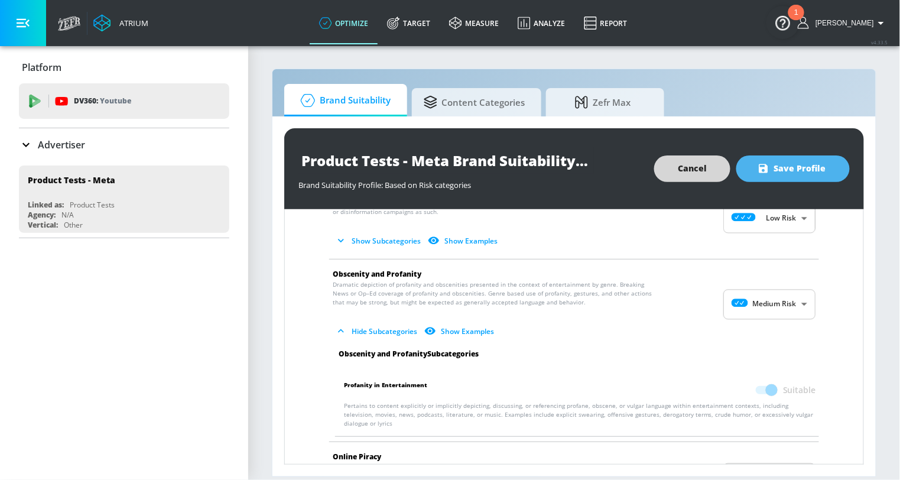
click at [776, 174] on span "Save Profile" at bounding box center [793, 168] width 66 height 15
